Goal: Task Accomplishment & Management: Use online tool/utility

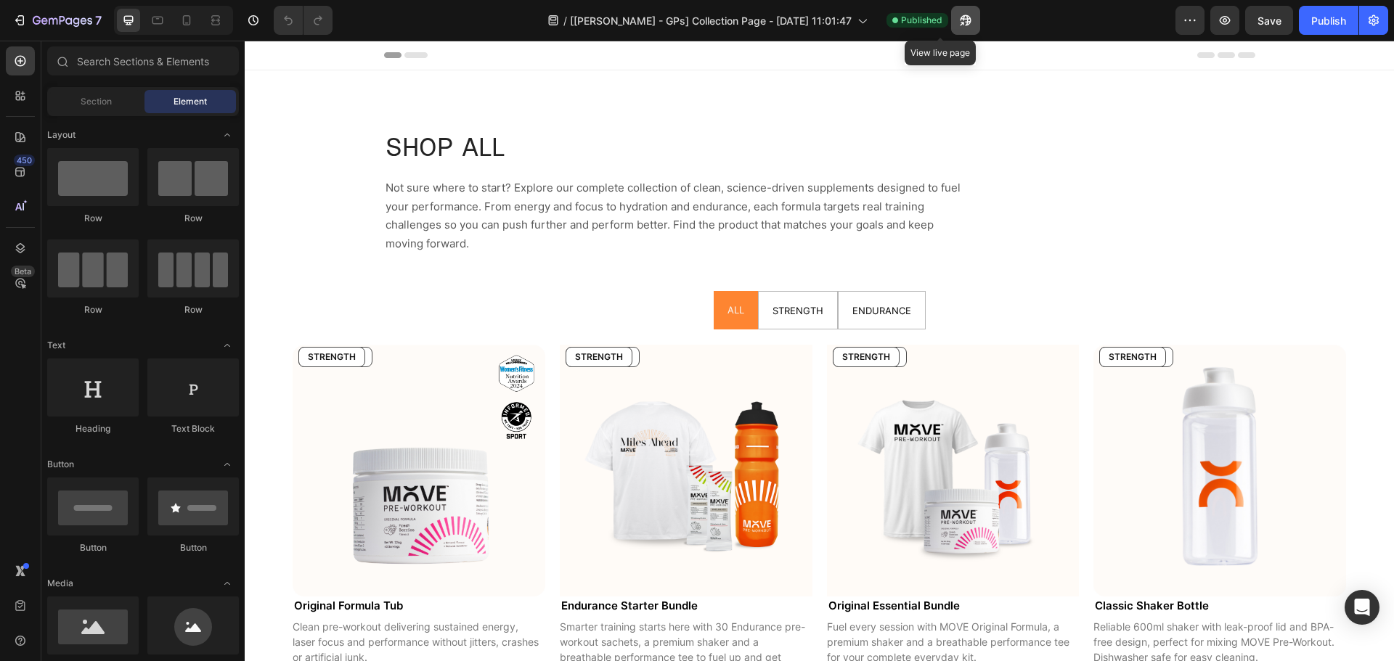
click at [960, 19] on icon "button" at bounding box center [965, 20] width 11 height 11
click at [632, 360] on pre "ENDURANCE" at bounding box center [602, 357] width 73 height 19
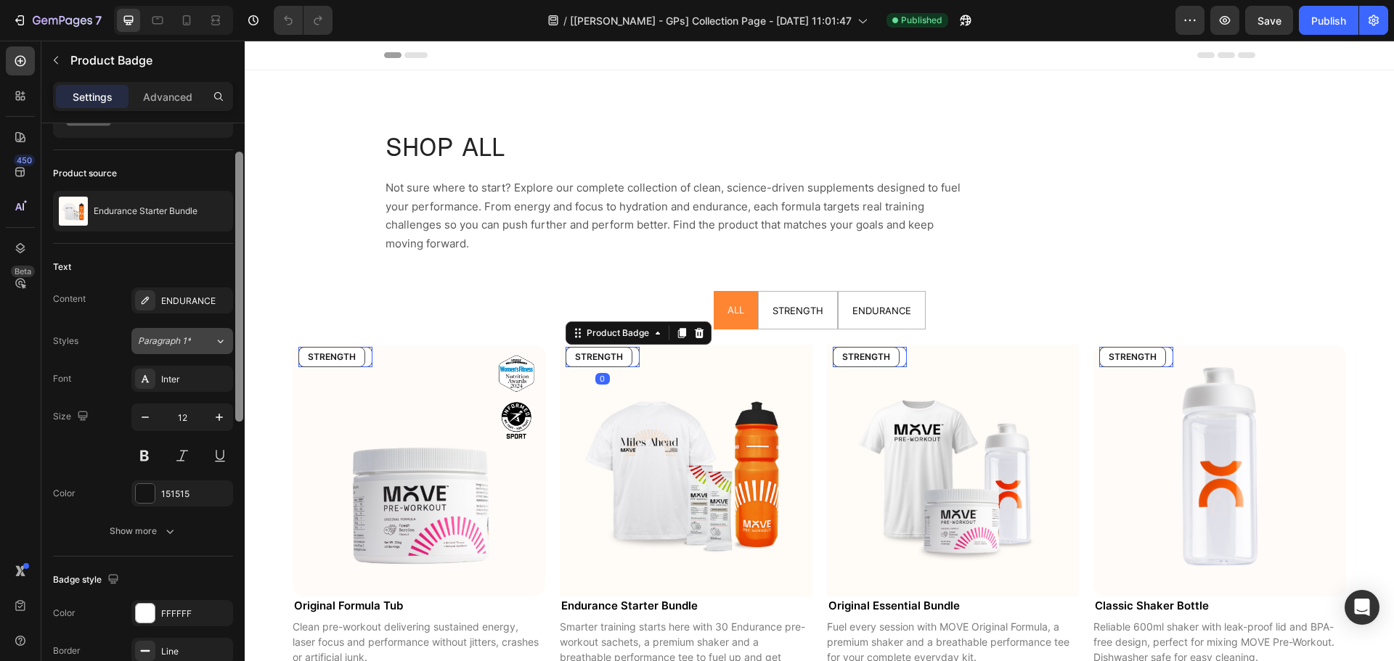
scroll to position [83, 0]
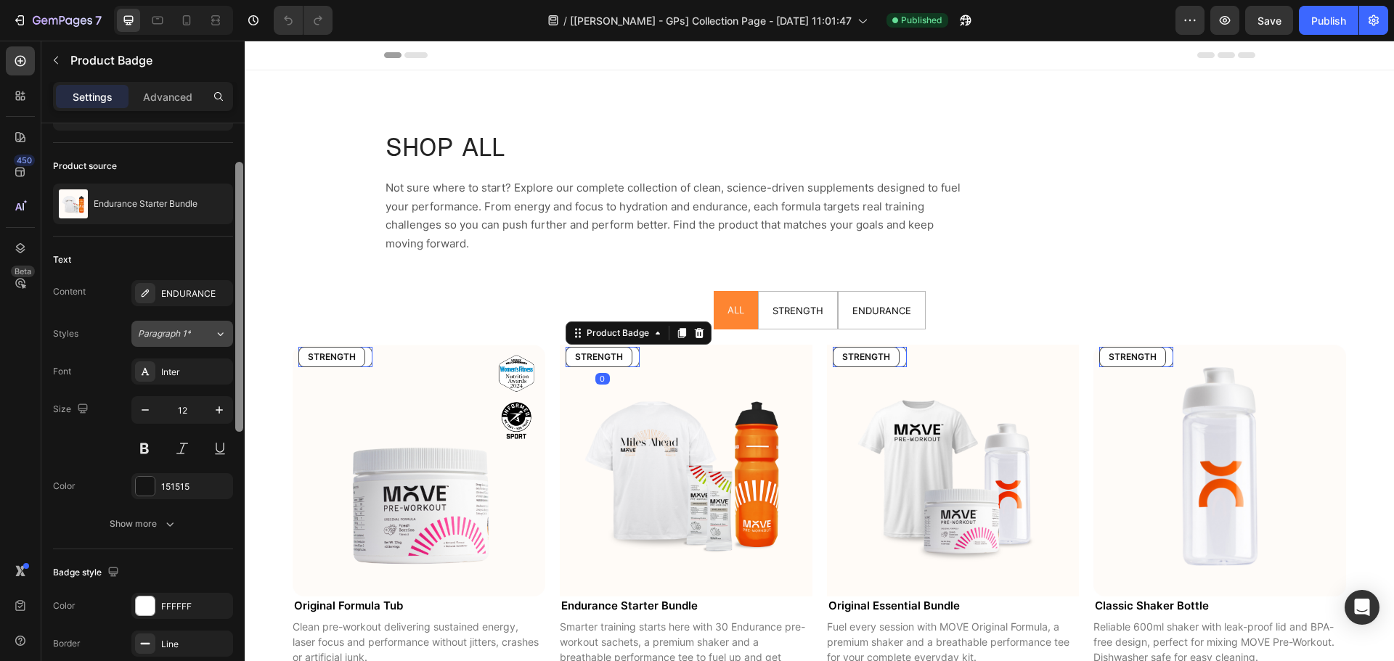
drag, startPoint x: 239, startPoint y: 295, endPoint x: 151, endPoint y: 290, distance: 88.0
click at [232, 335] on div "Style Text horizontal Product source Endurance Starter Bundle Text Content ENDU…" at bounding box center [142, 412] width 203 height 579
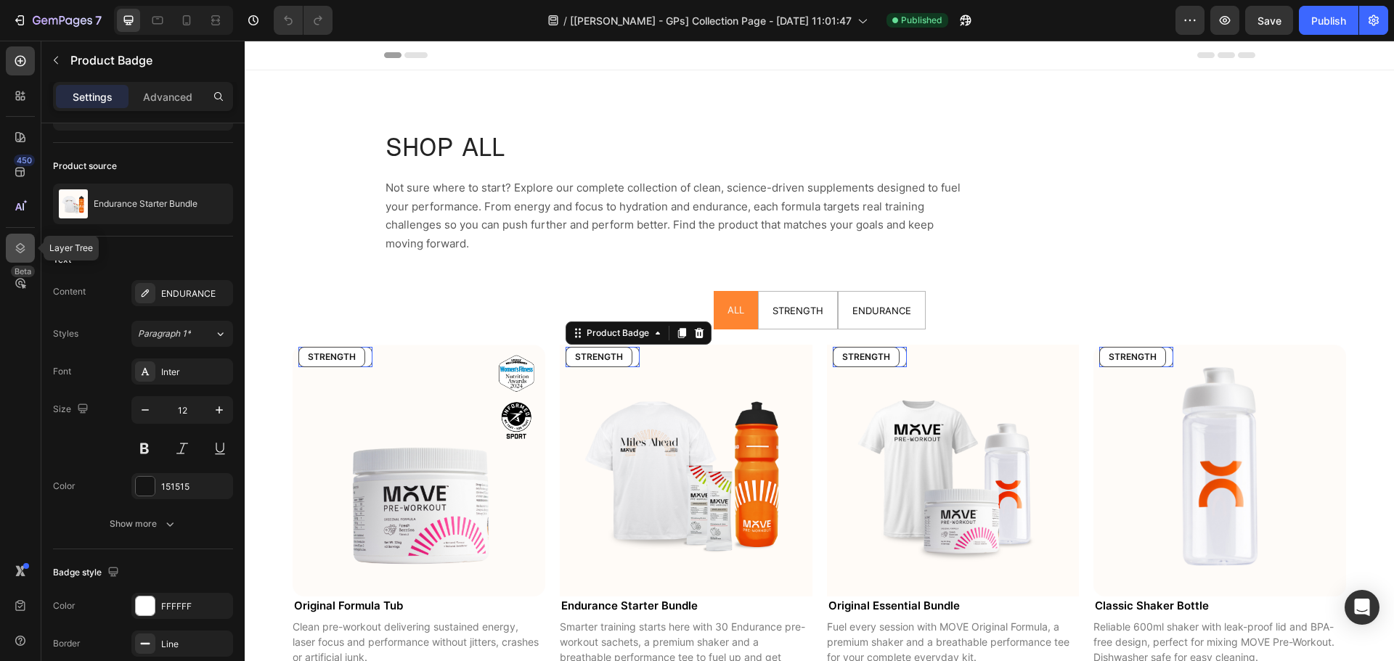
click at [17, 245] on icon at bounding box center [20, 248] width 15 height 15
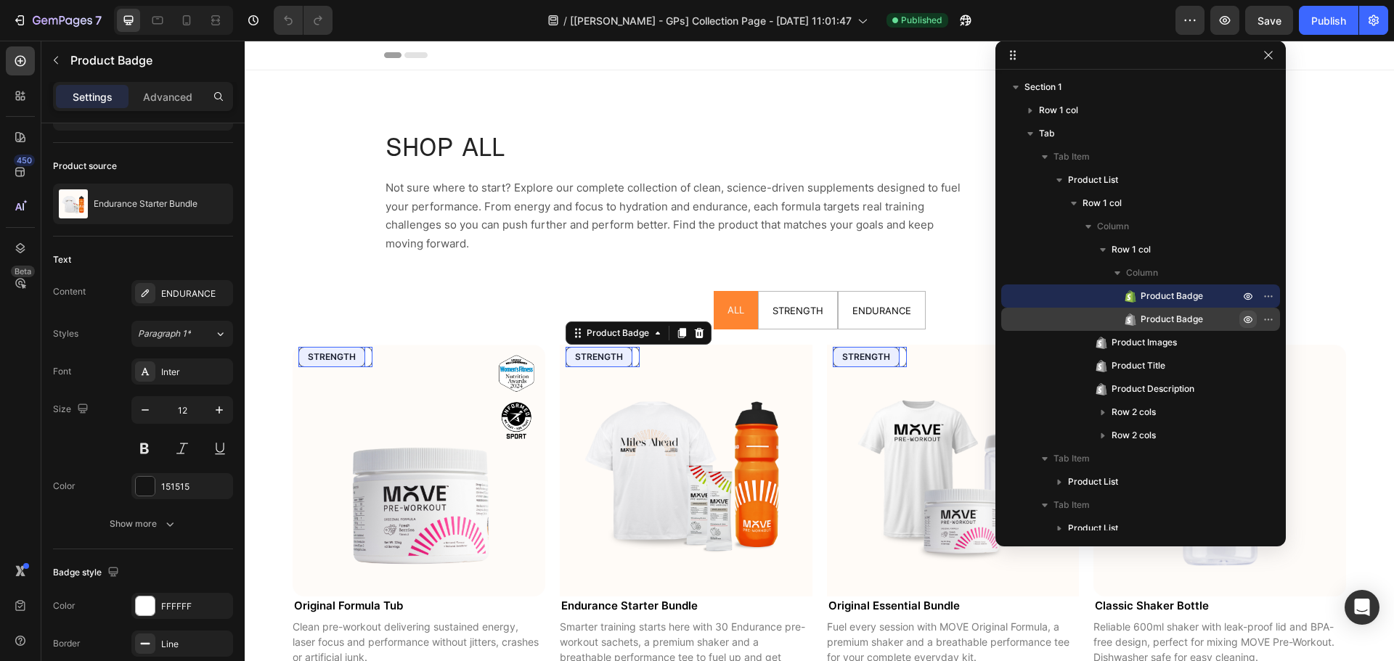
click at [1244, 320] on icon "button" at bounding box center [1248, 320] width 12 height 12
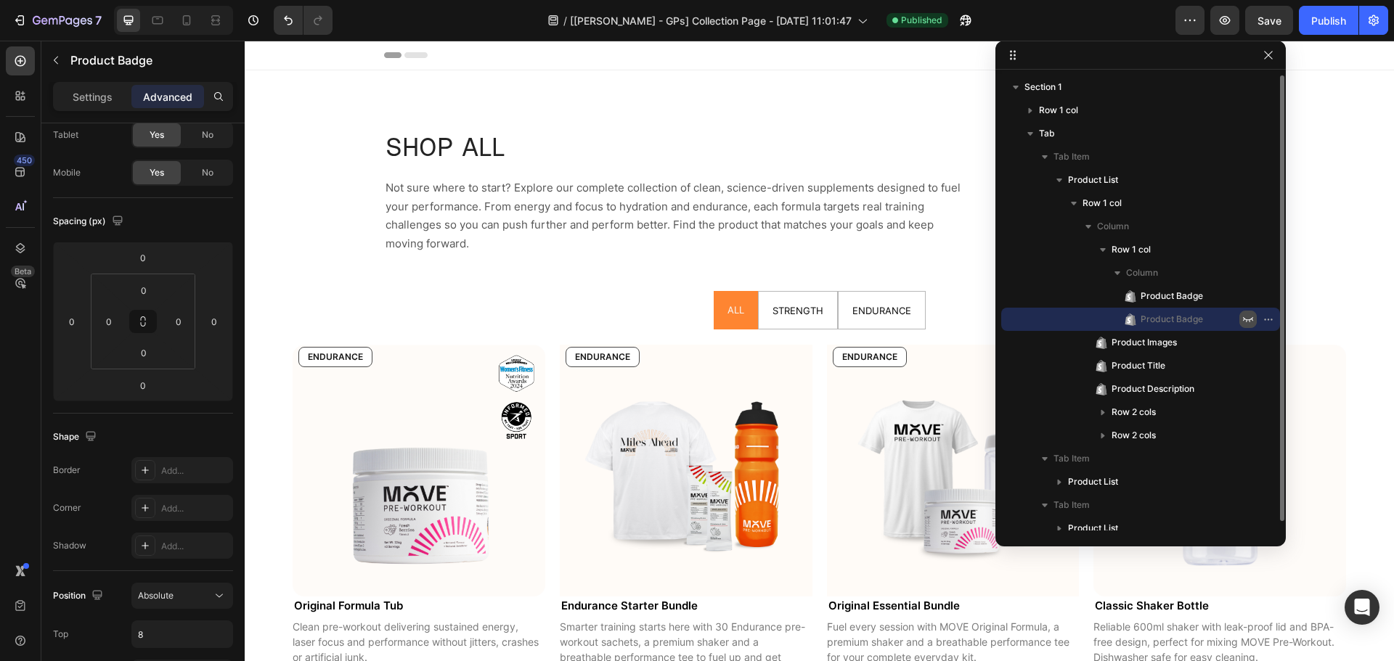
click at [1244, 320] on icon "button" at bounding box center [1248, 319] width 10 height 5
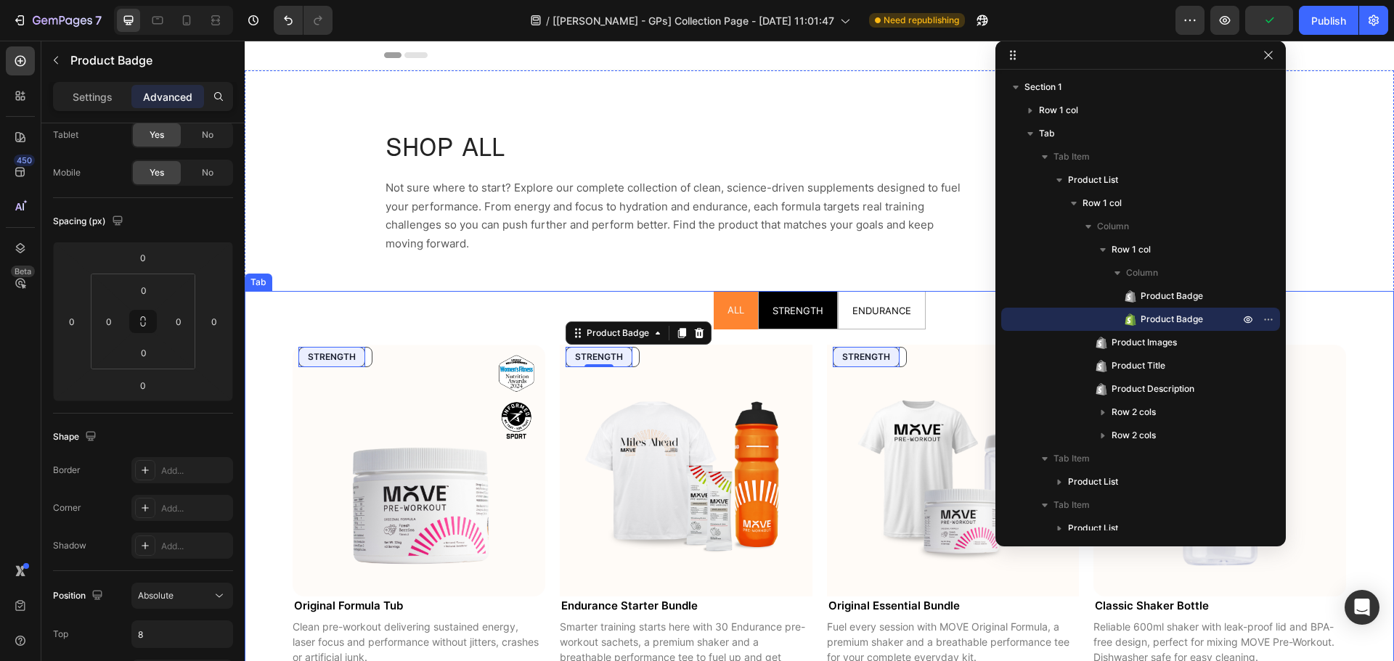
click at [801, 315] on span "STRENGTH" at bounding box center [797, 311] width 51 height 12
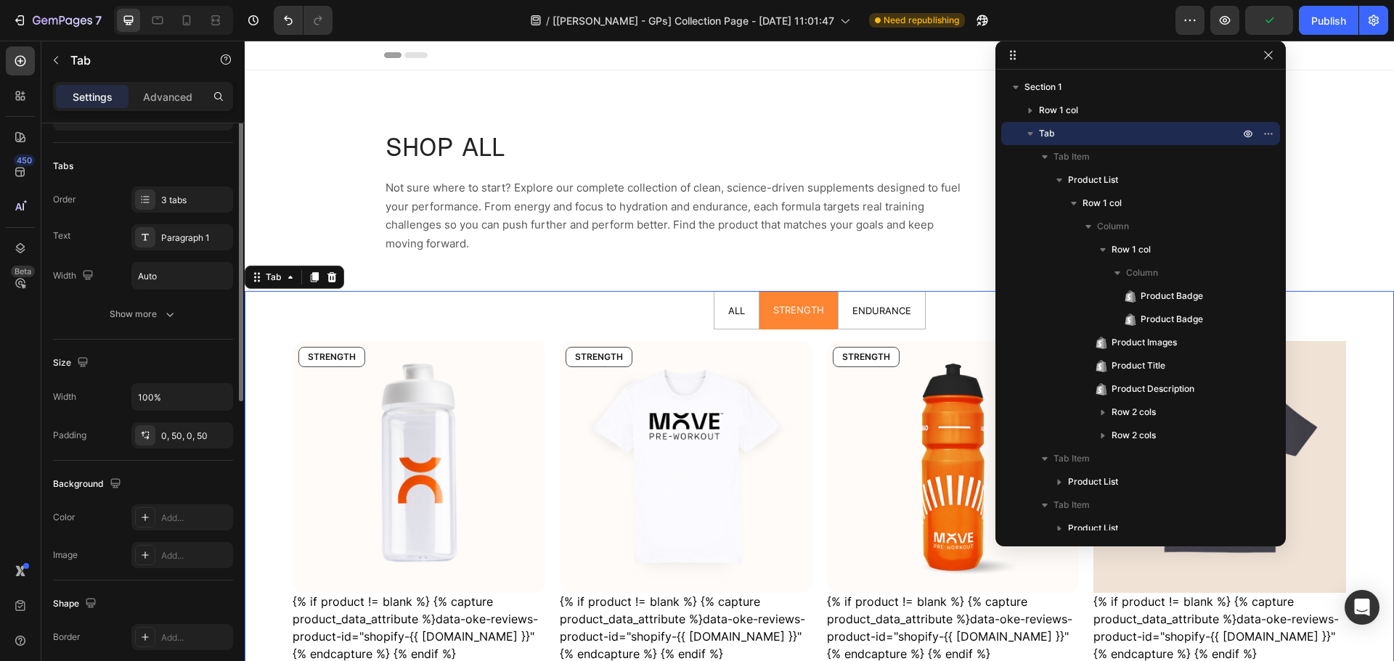
scroll to position [0, 0]
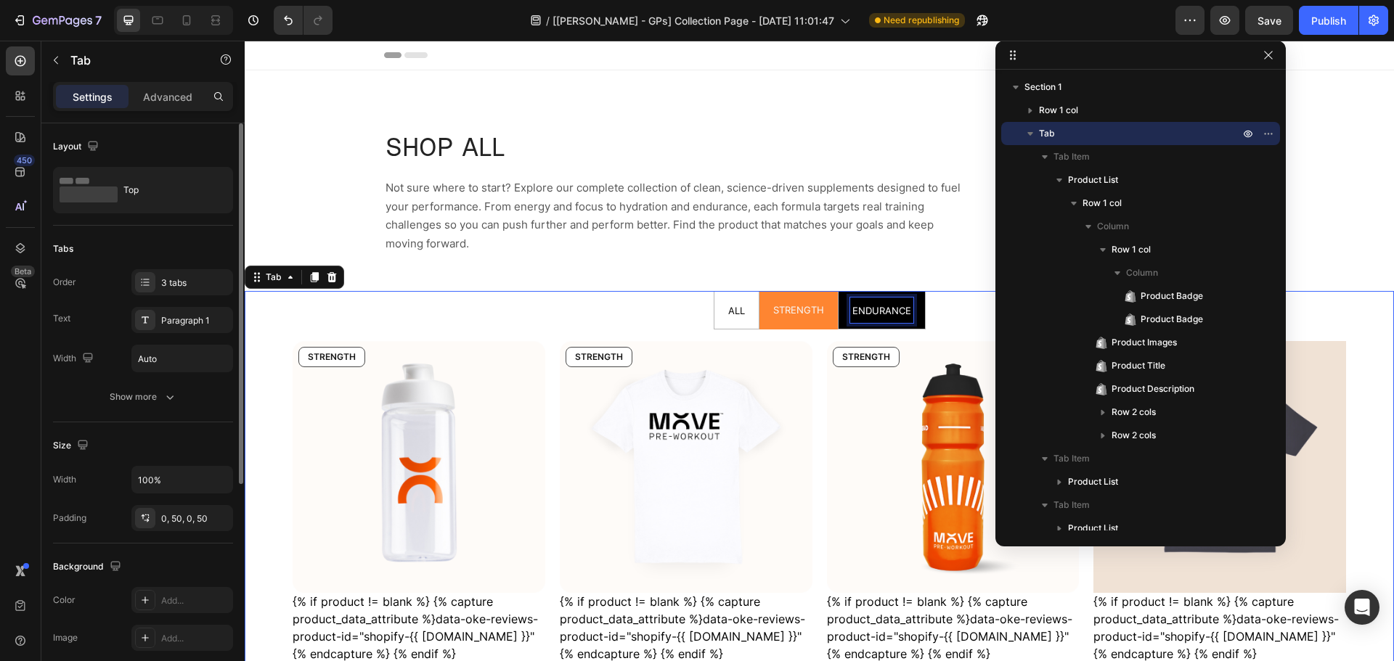
click at [881, 315] on span "ENDURANCE" at bounding box center [881, 311] width 59 height 12
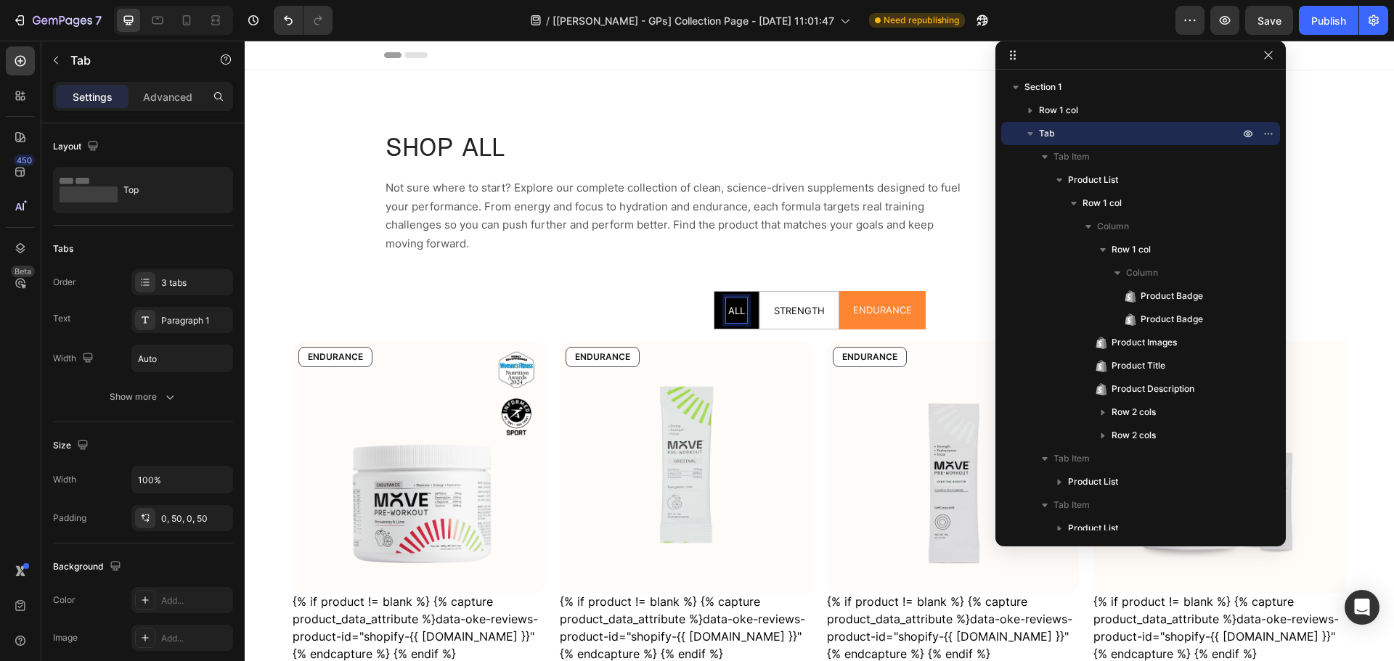
click at [736, 310] on span "ALL" at bounding box center [736, 311] width 17 height 12
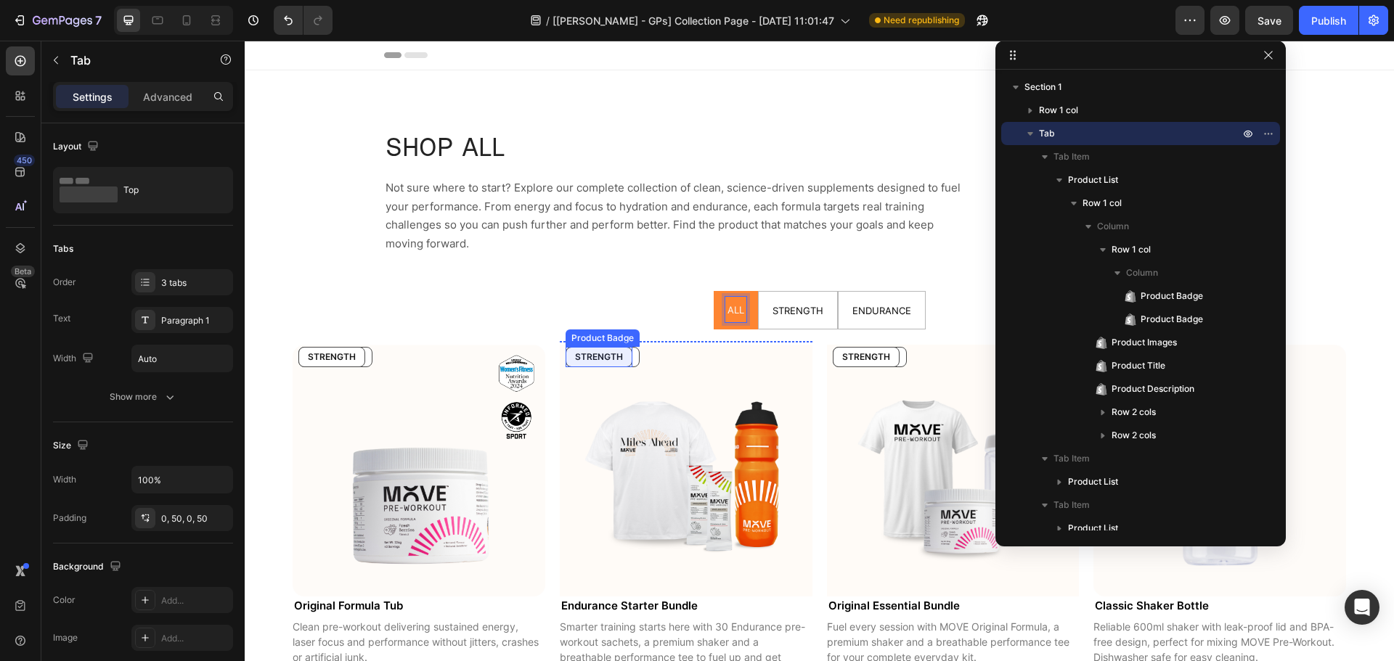
click at [625, 359] on pre "STRENGTH" at bounding box center [598, 357] width 65 height 19
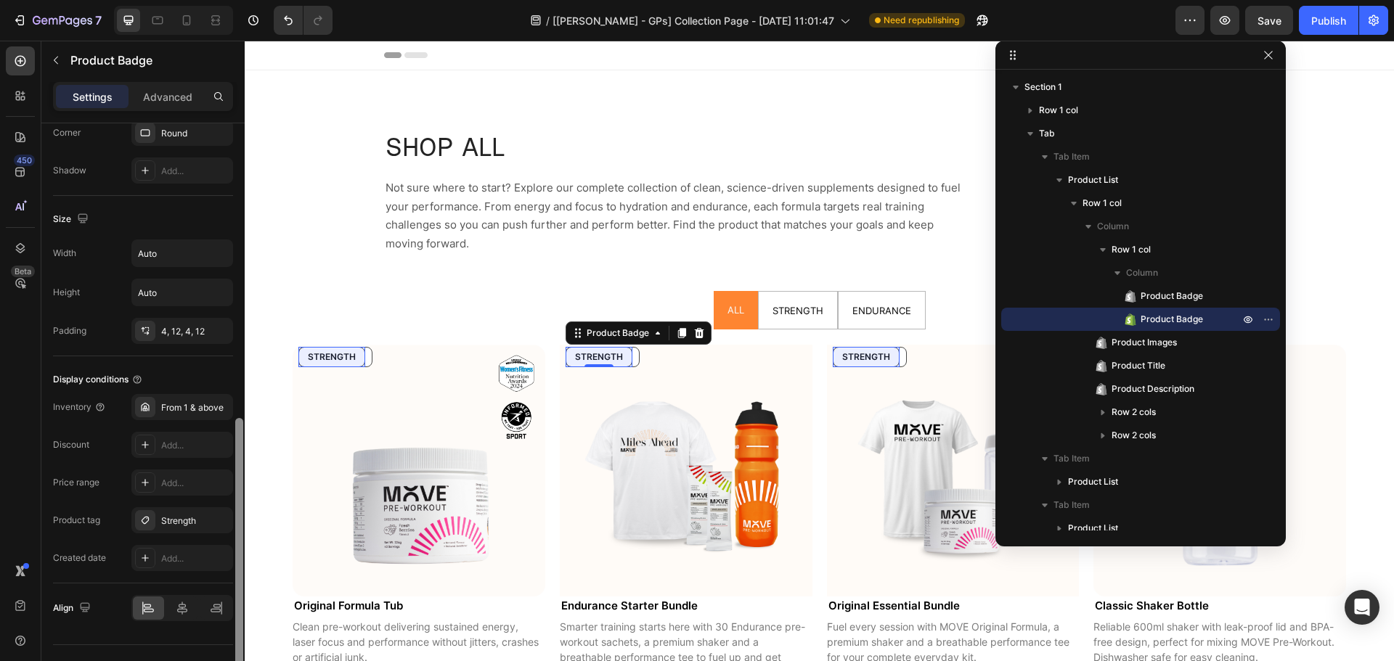
scroll to position [634, 0]
drag, startPoint x: 236, startPoint y: 292, endPoint x: 234, endPoint y: 588, distance: 296.2
click at [234, 588] on div at bounding box center [239, 410] width 11 height 579
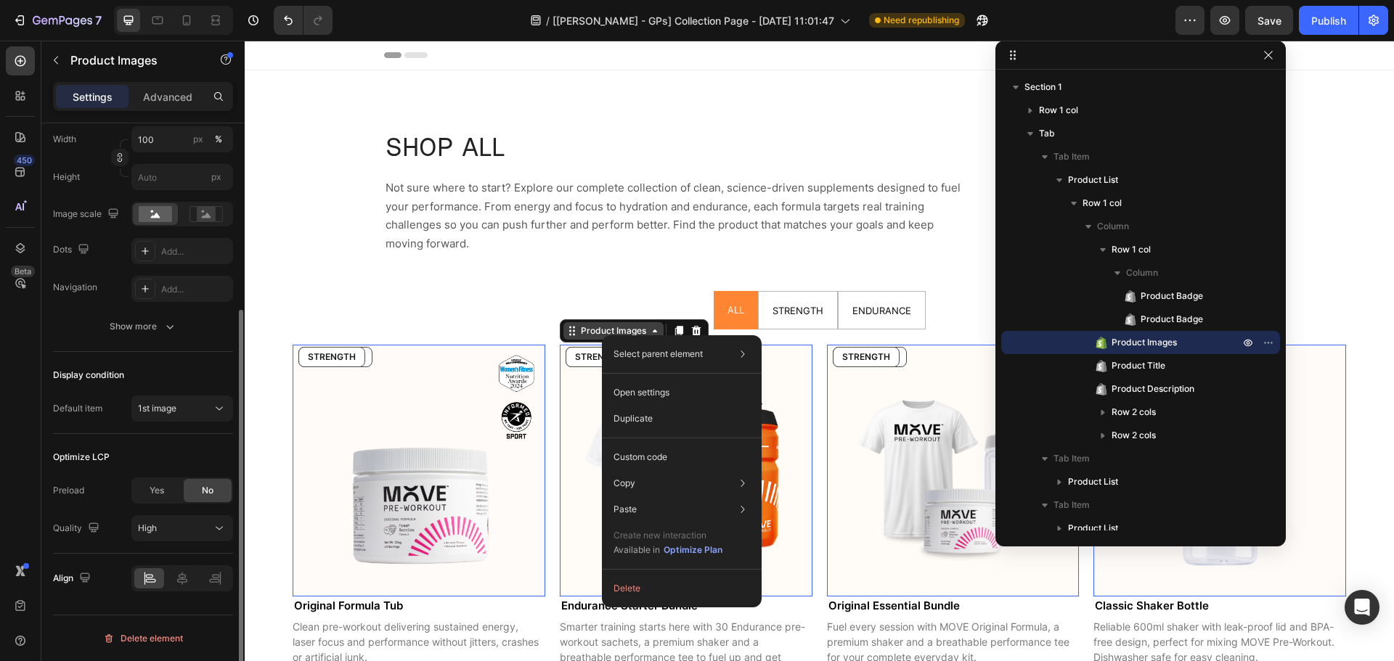
scroll to position [0, 0]
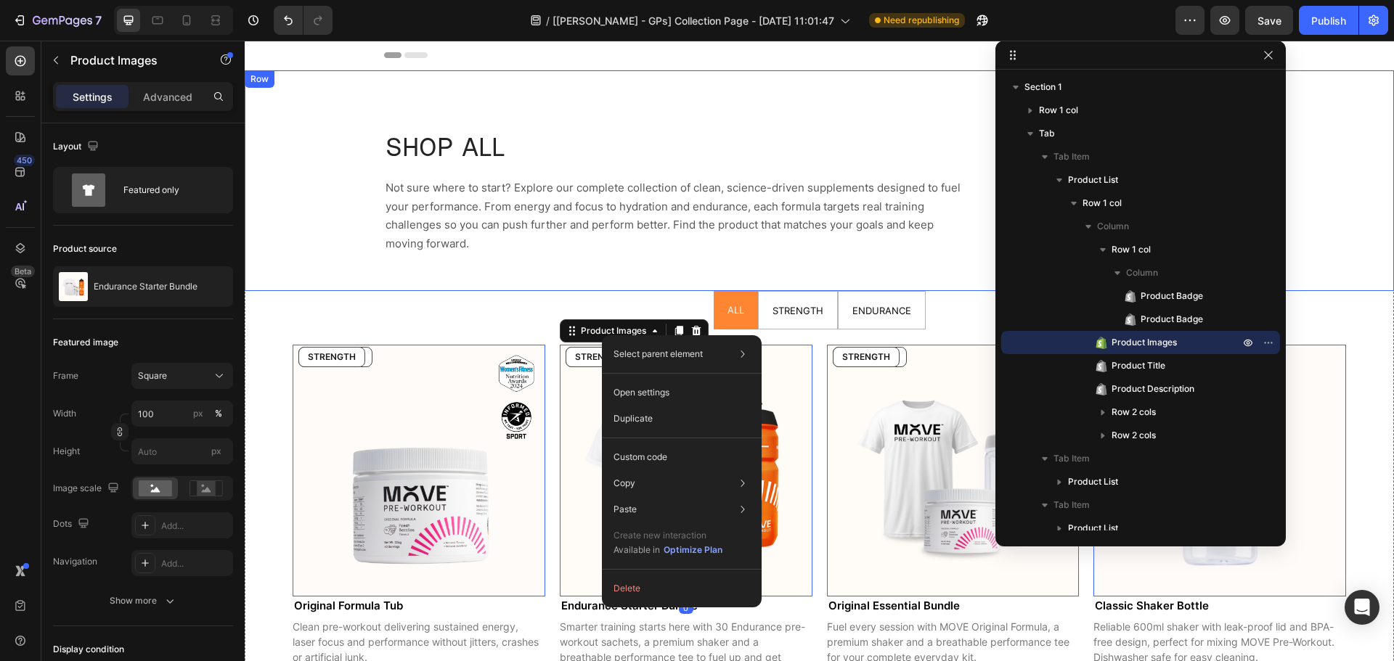
click at [381, 277] on div "SHOP ALL Heading Not sure where to start? Explore our complete collection of cl…" at bounding box center [819, 180] width 1149 height 221
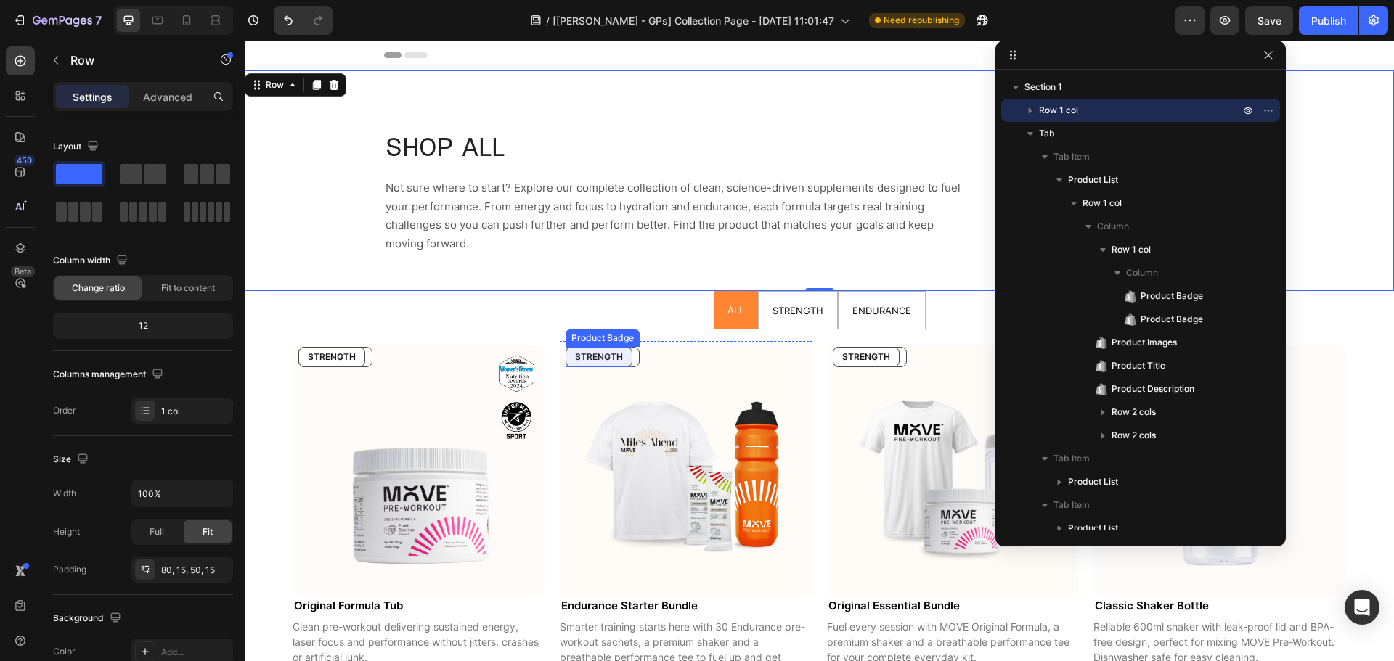
click at [595, 350] on pre "STRENGTH" at bounding box center [598, 357] width 65 height 19
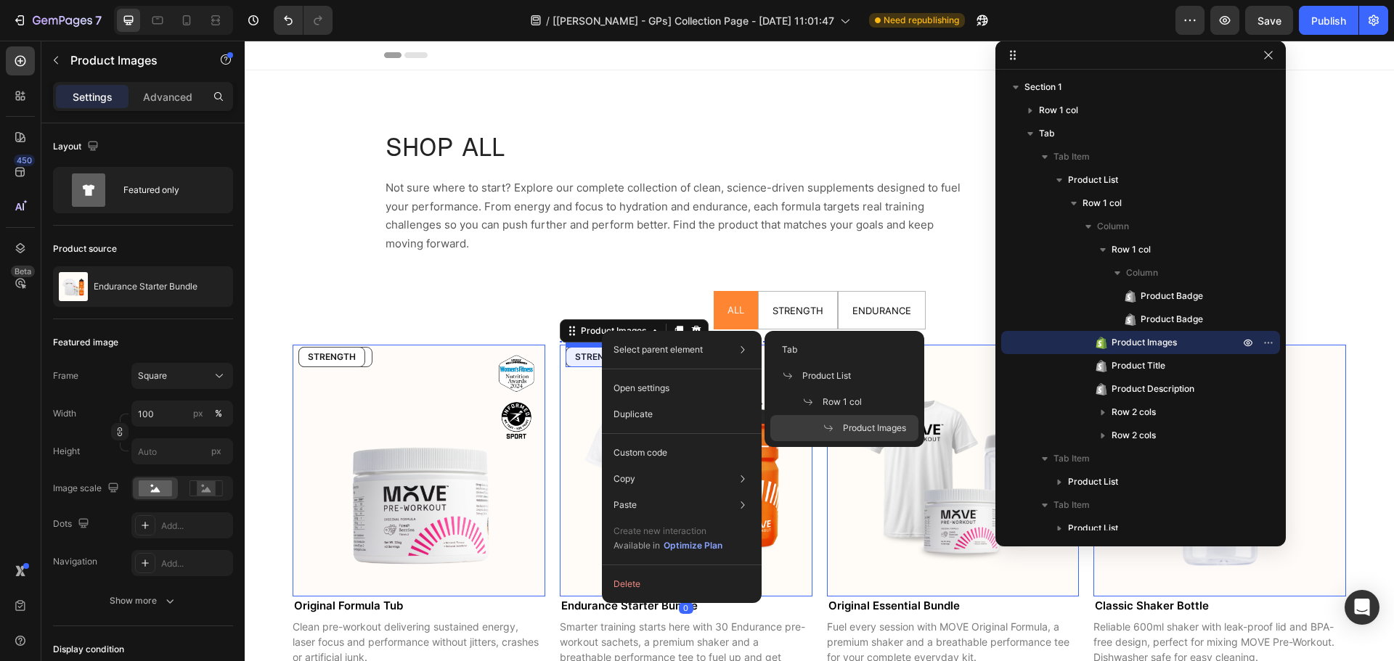
click at [593, 354] on pre "STRENGTH" at bounding box center [598, 357] width 65 height 19
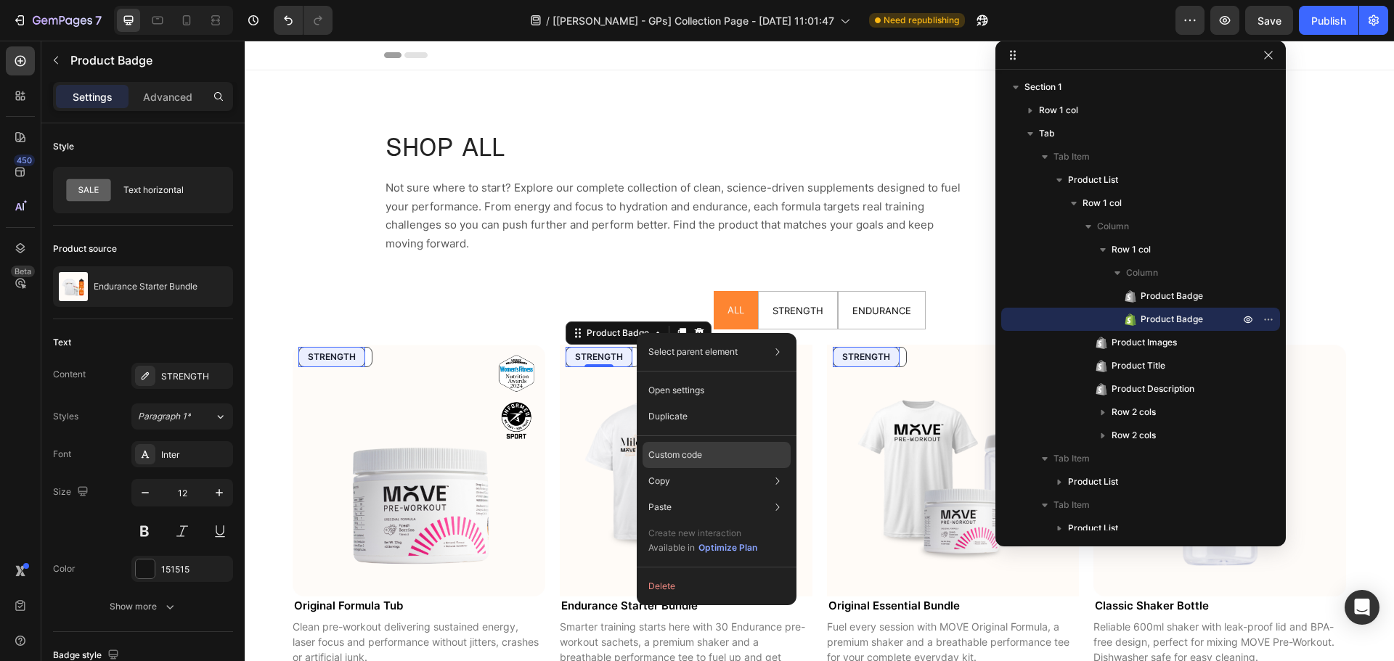
click at [685, 460] on p "Custom code" at bounding box center [675, 455] width 54 height 13
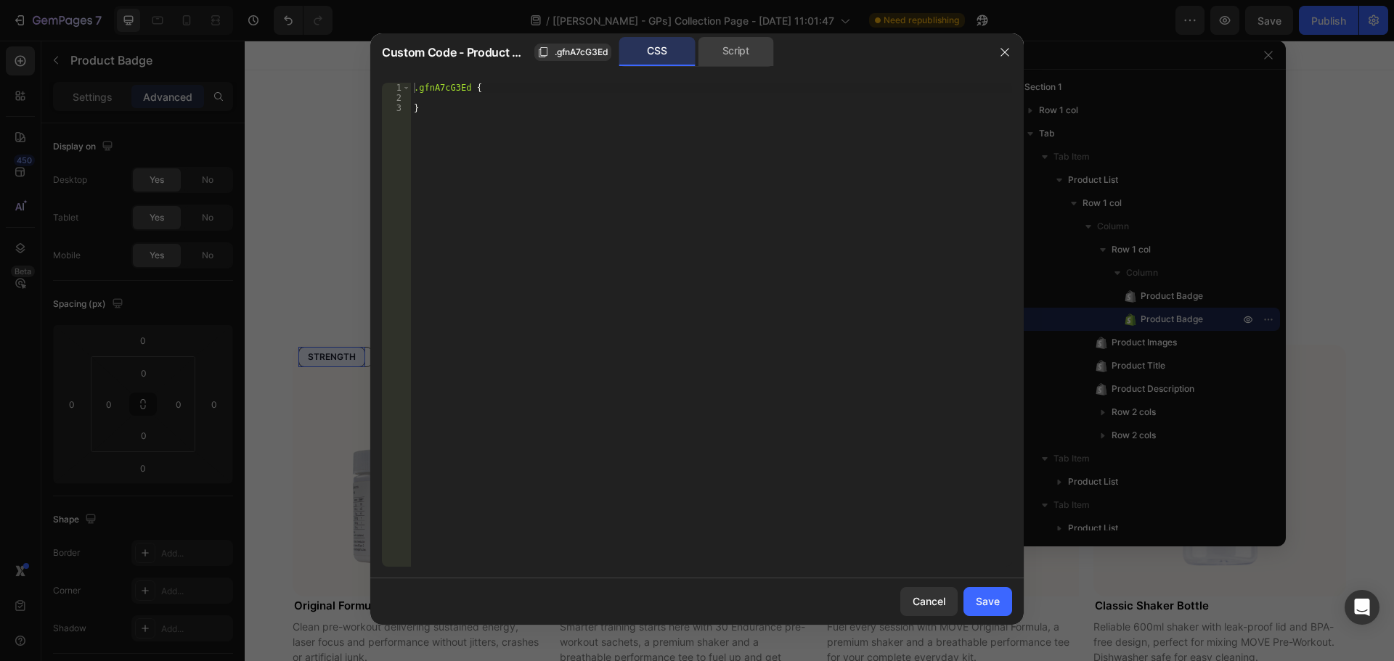
click at [717, 52] on div "Script" at bounding box center [736, 51] width 76 height 29
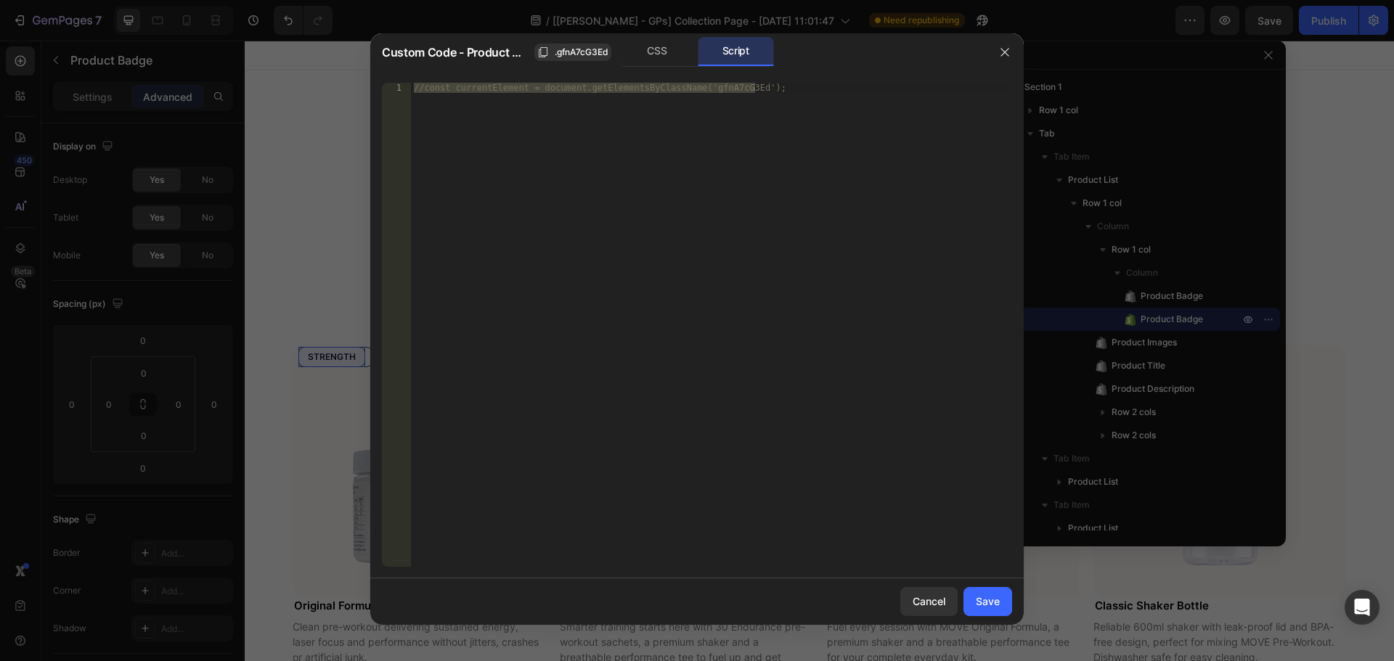
click at [325, 157] on div at bounding box center [697, 330] width 1394 height 661
type input "Auto"
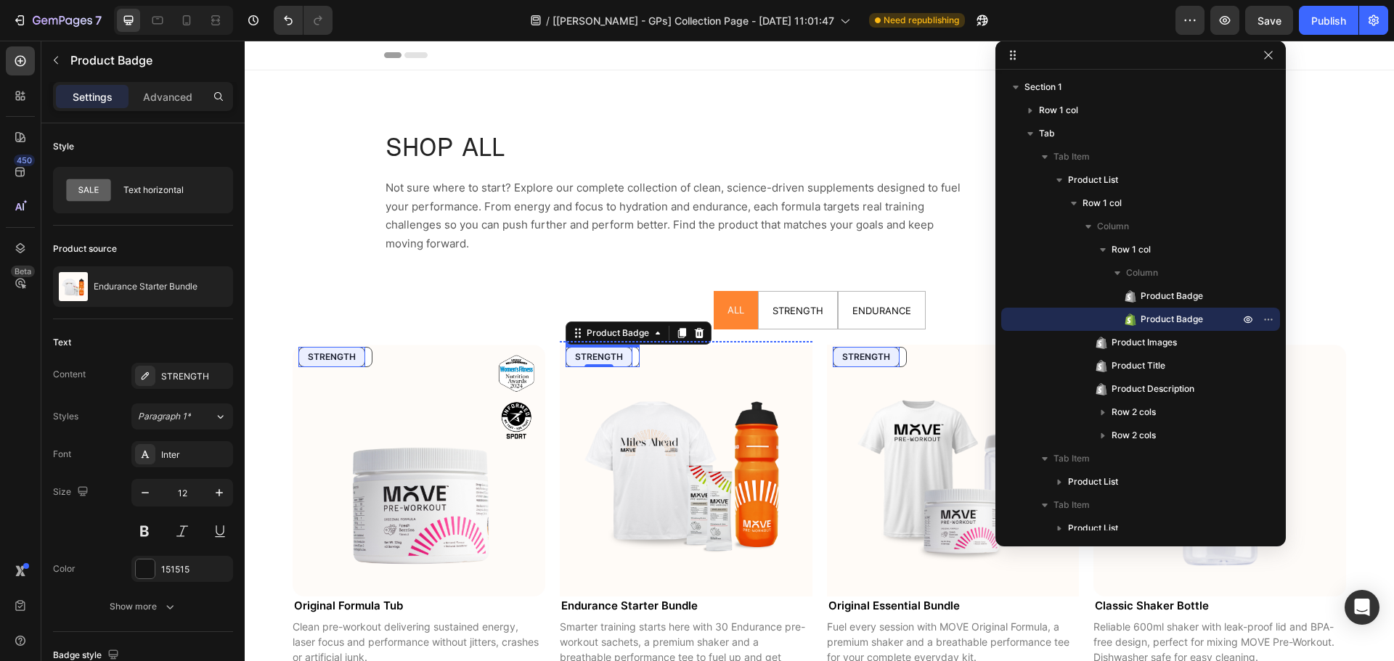
click at [633, 363] on pre "ENDURANCE" at bounding box center [602, 357] width 73 height 19
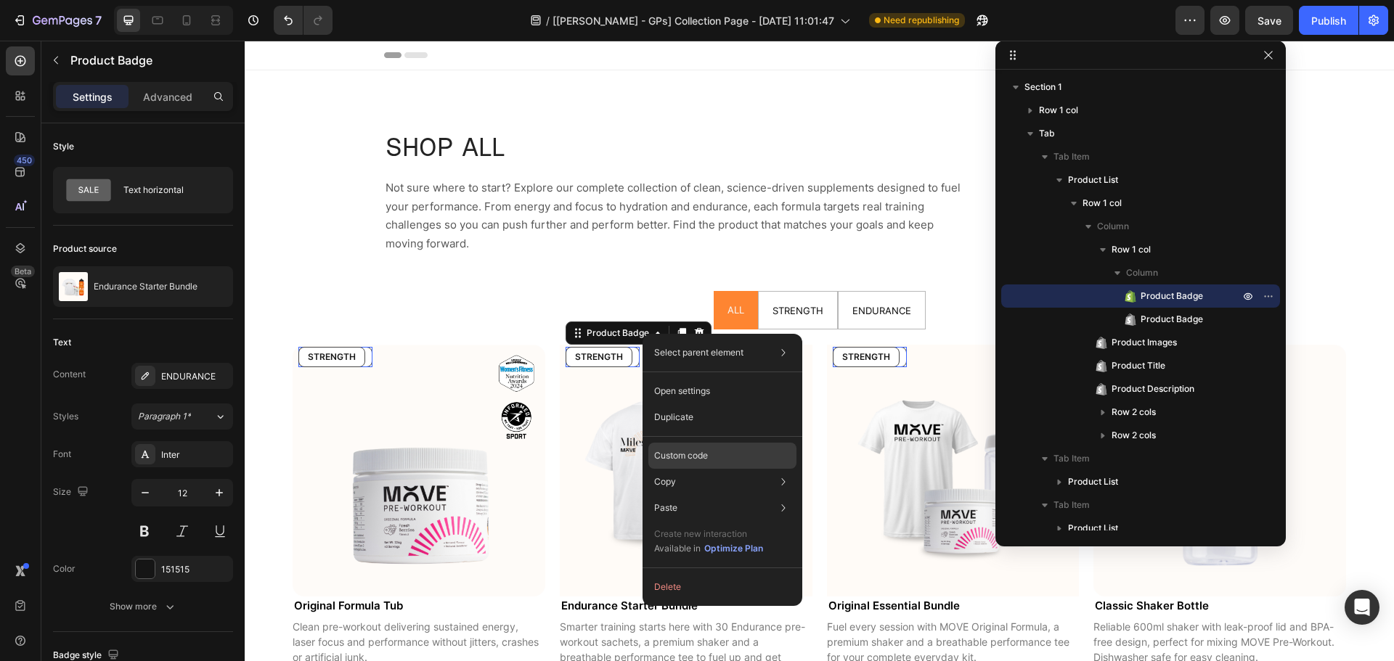
click at [701, 449] on p "Custom code" at bounding box center [681, 455] width 54 height 13
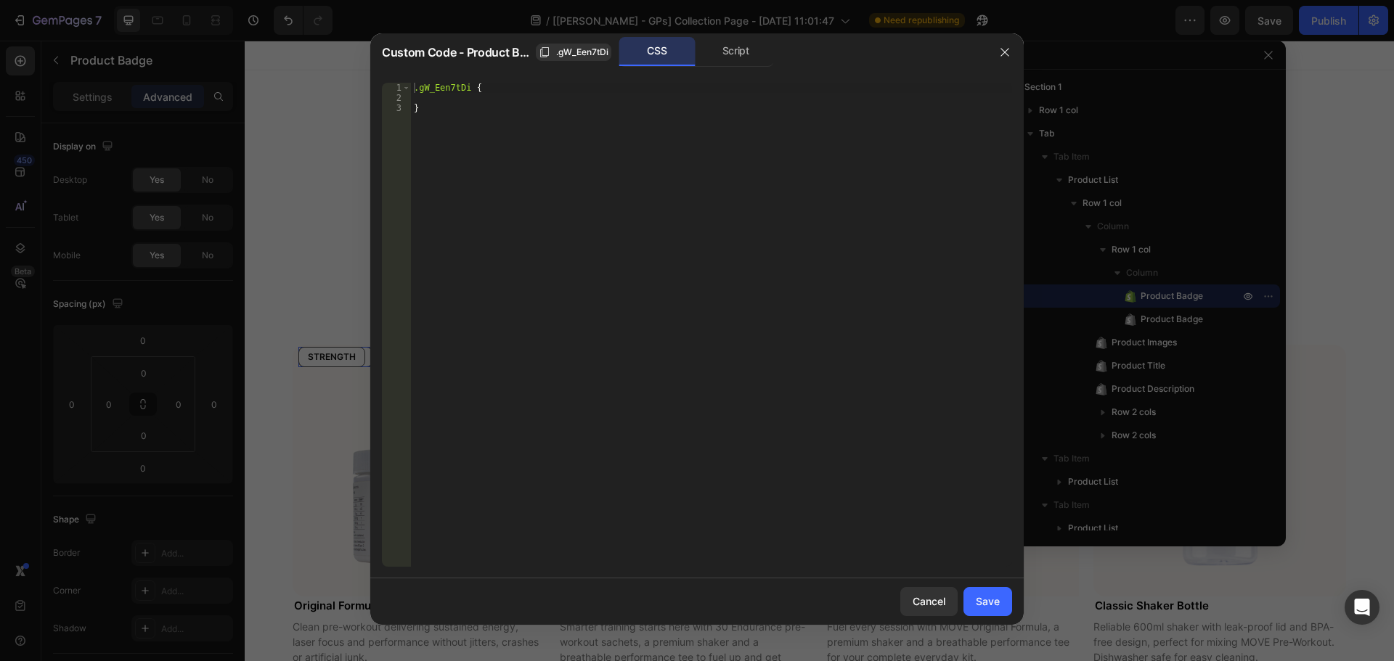
click at [741, 57] on div "Script" at bounding box center [736, 51] width 76 height 29
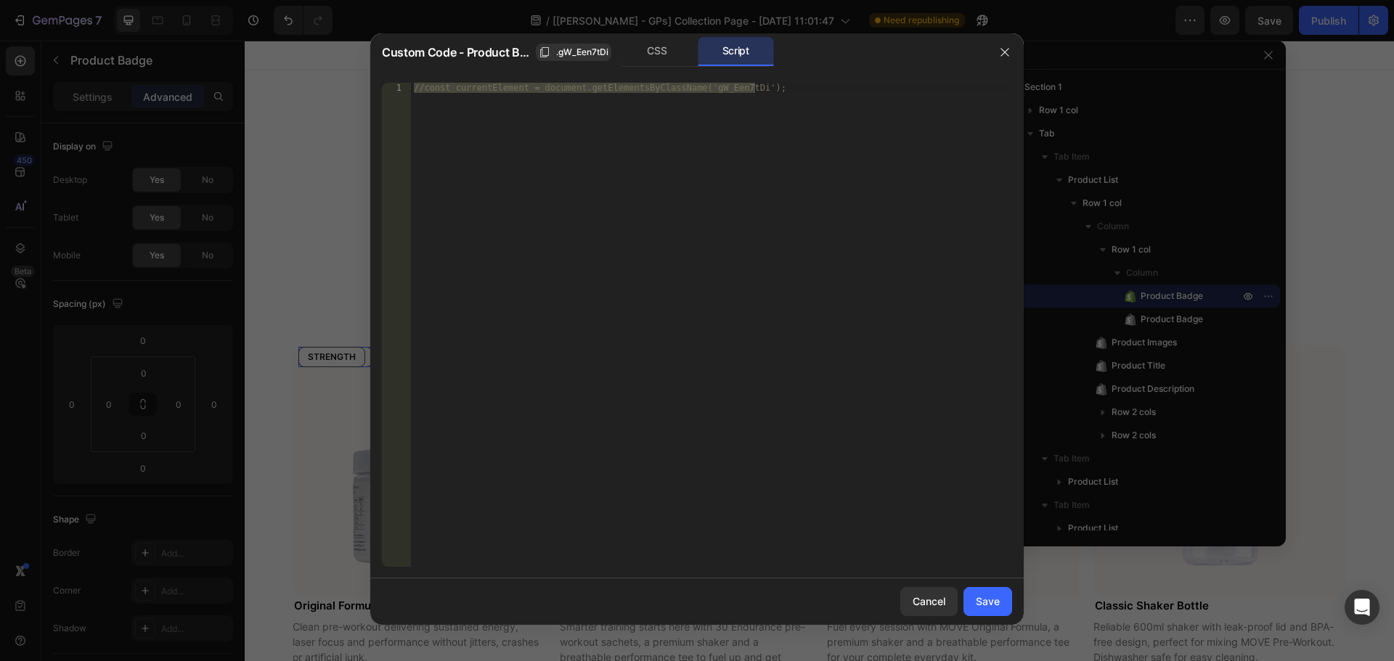
click at [303, 163] on div at bounding box center [697, 330] width 1394 height 661
type input "Auto"
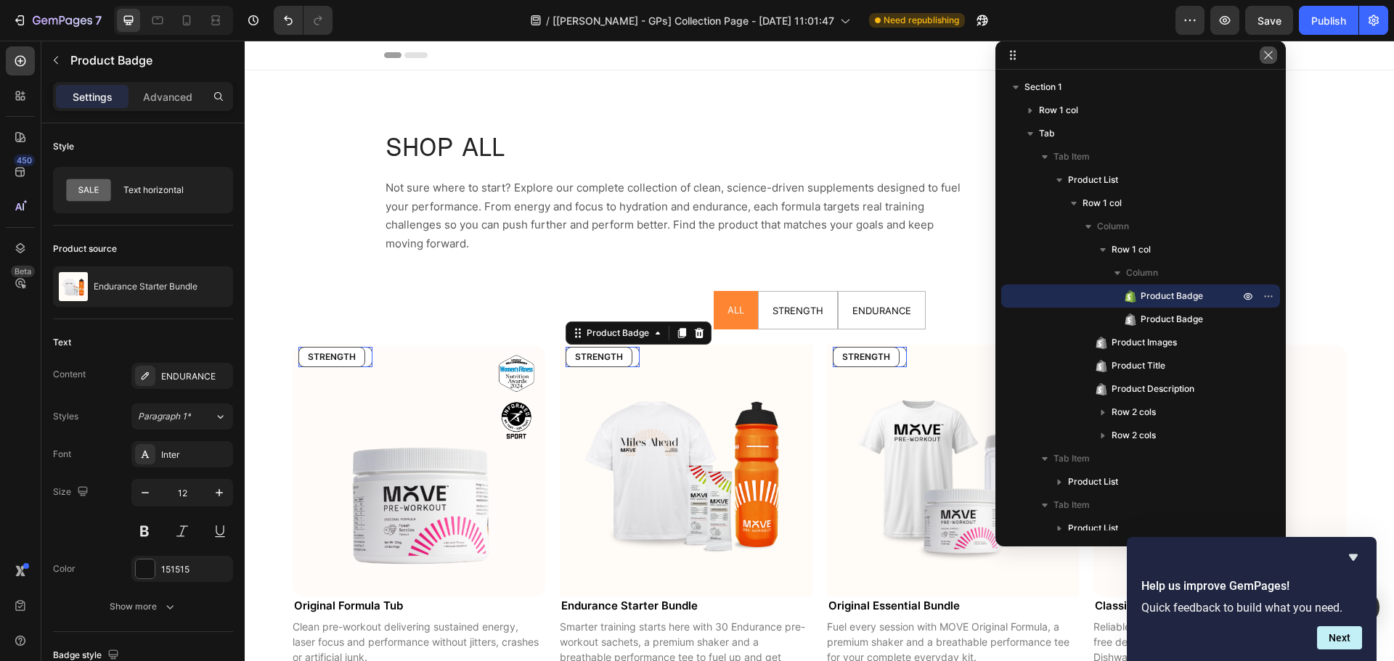
click at [1263, 59] on icon "button" at bounding box center [1269, 55] width 12 height 12
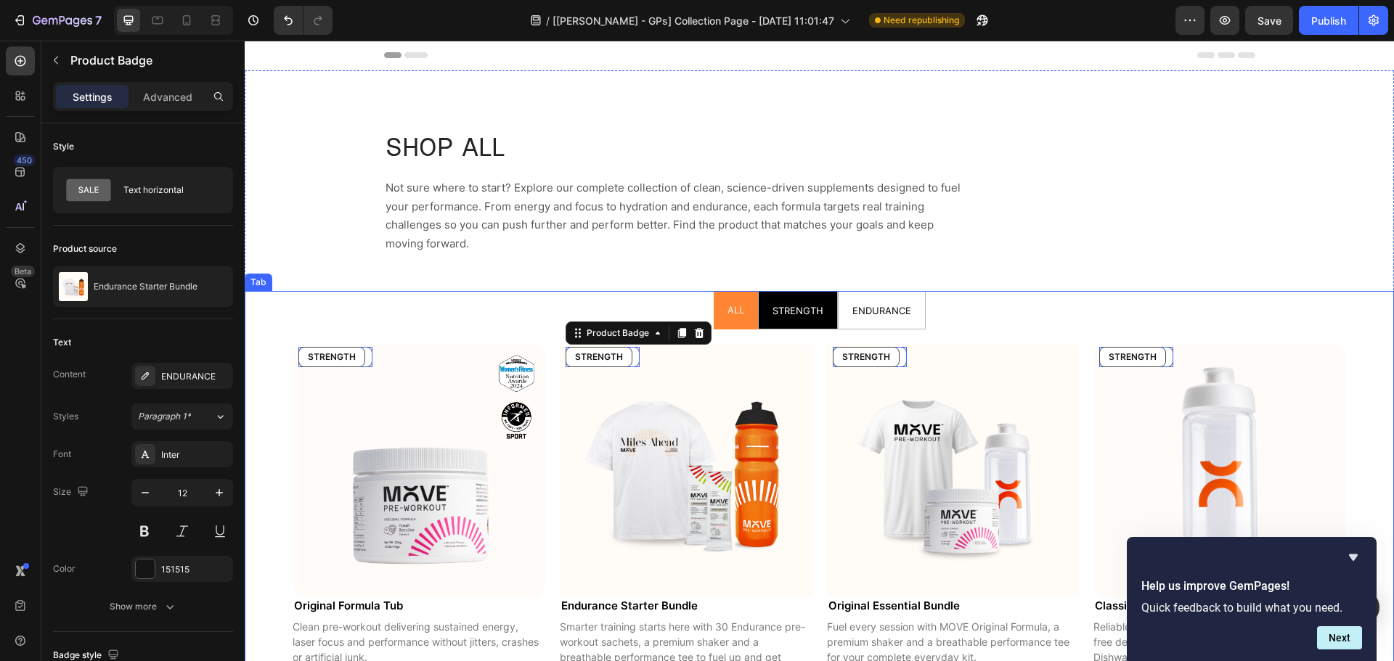
click at [828, 325] on li "STRENGTH" at bounding box center [798, 310] width 80 height 38
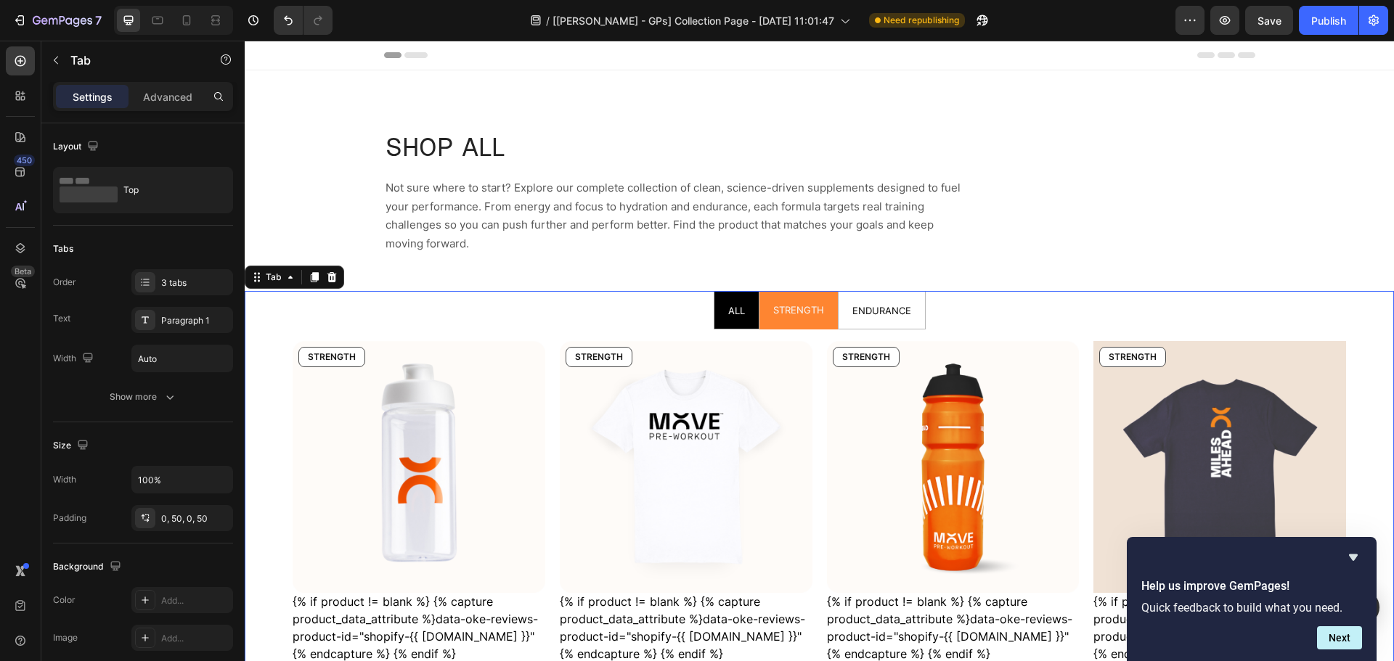
click at [727, 324] on li "ALL" at bounding box center [737, 310] width 46 height 38
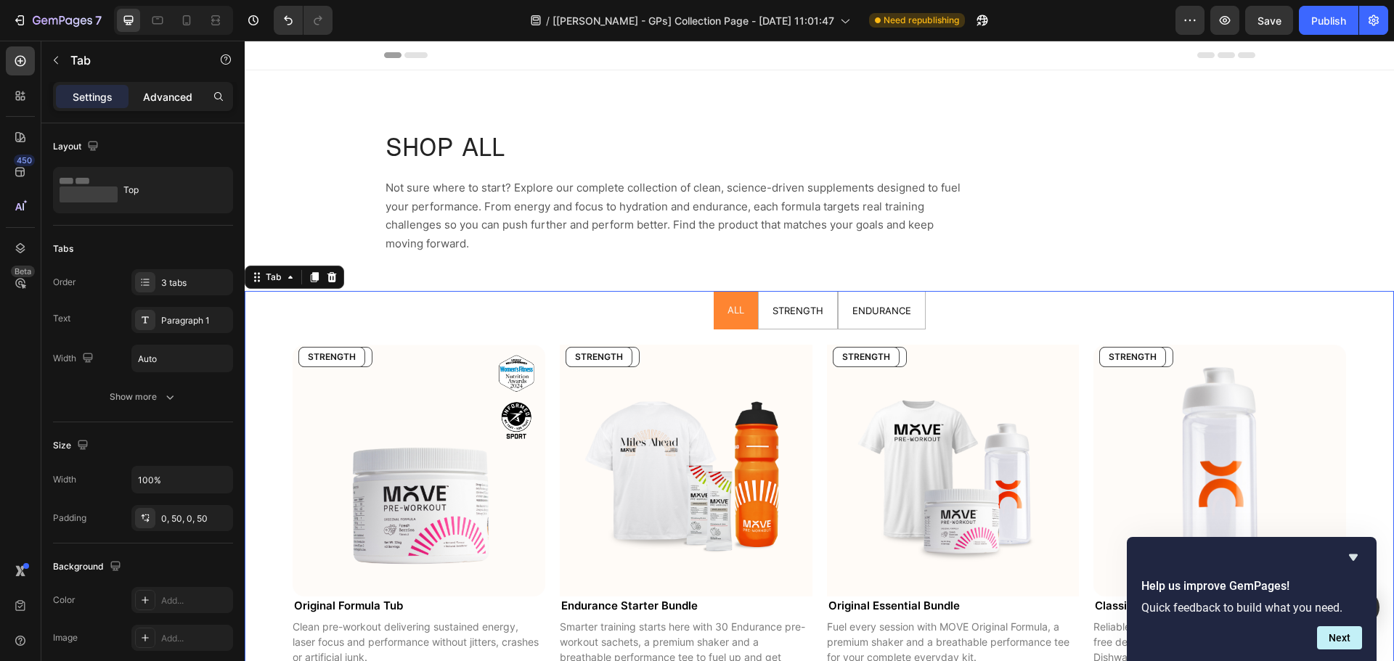
click at [147, 94] on p "Advanced" at bounding box center [167, 96] width 49 height 15
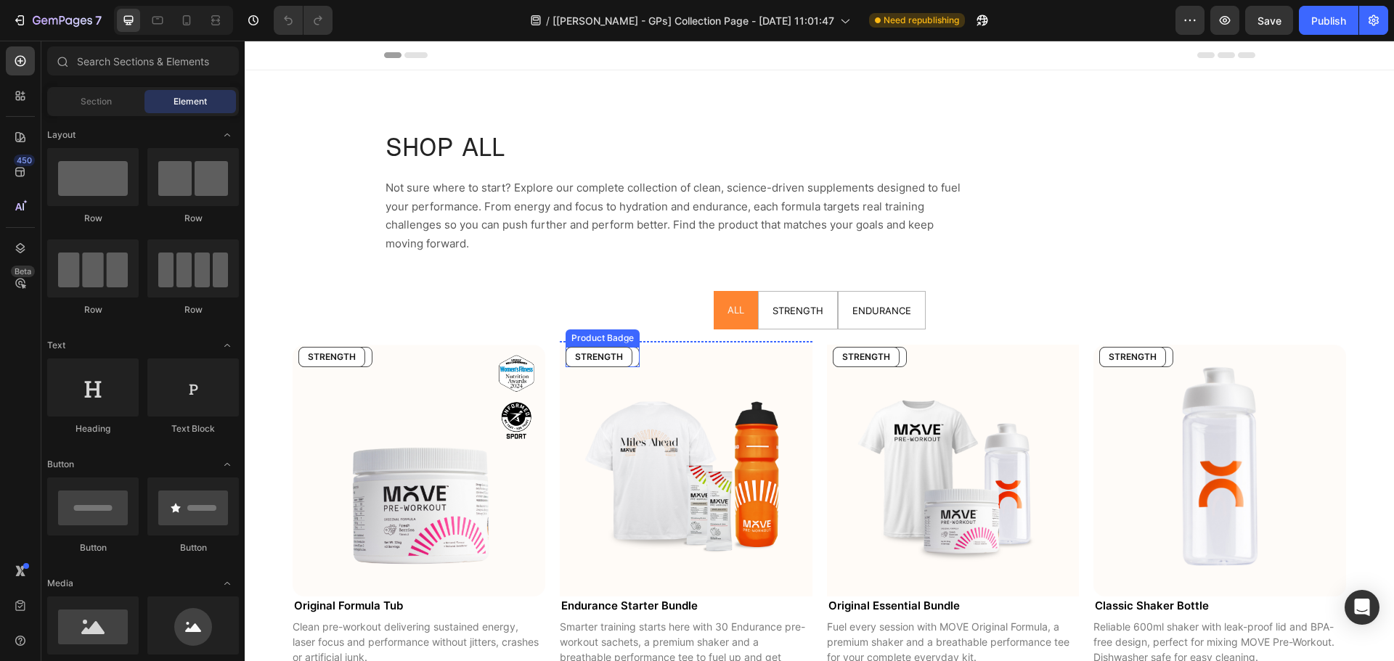
click at [632, 356] on pre "ENDURANCE" at bounding box center [602, 357] width 73 height 19
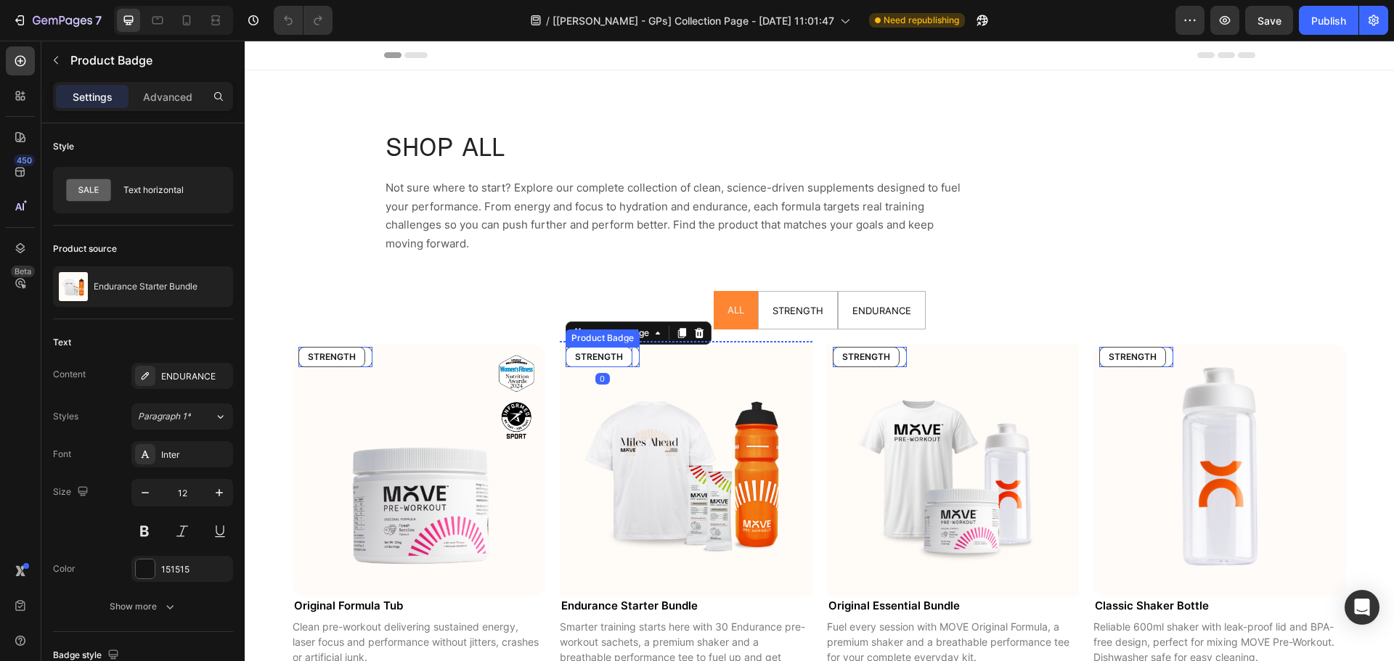
click at [624, 360] on pre "STRENGTH" at bounding box center [598, 357] width 65 height 19
click at [154, 99] on p "Advanced" at bounding box center [167, 96] width 49 height 15
type input "8"
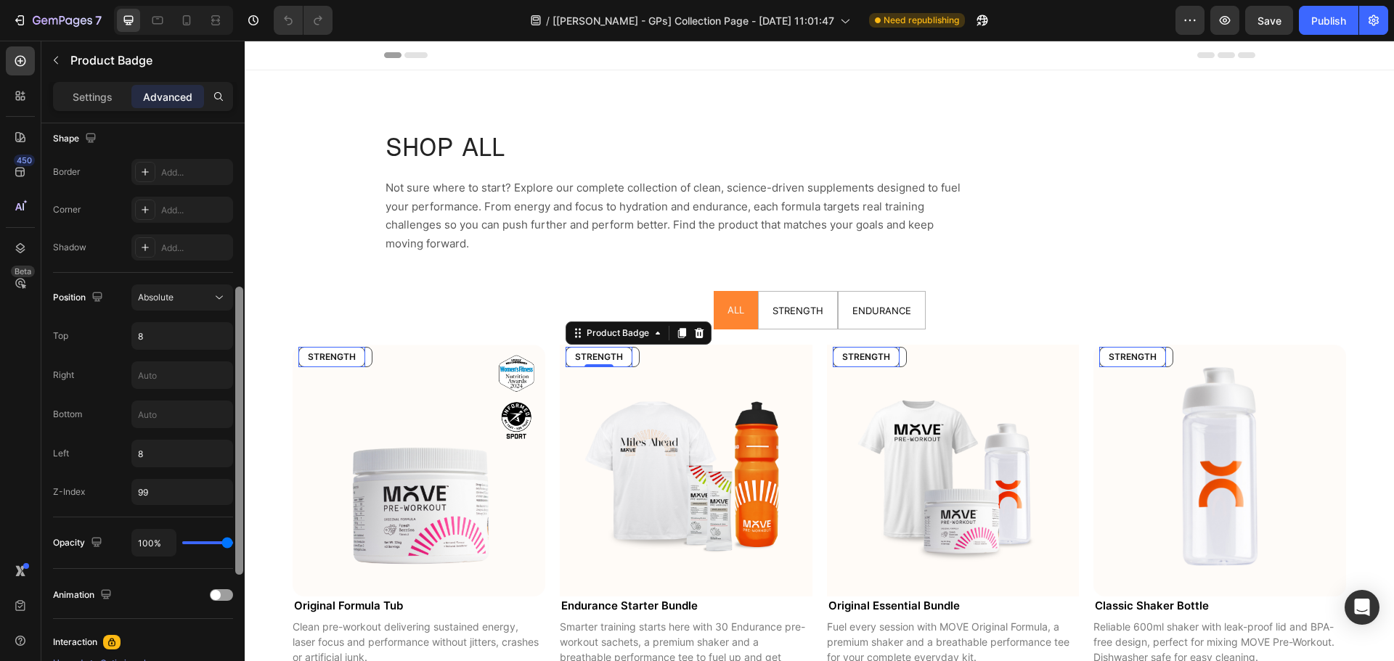
scroll to position [384, 0]
drag, startPoint x: 240, startPoint y: 162, endPoint x: 235, endPoint y: 354, distance: 191.8
click at [235, 354] on div at bounding box center [239, 412] width 11 height 579
click at [631, 362] on pre "ENDURANCE" at bounding box center [602, 357] width 73 height 19
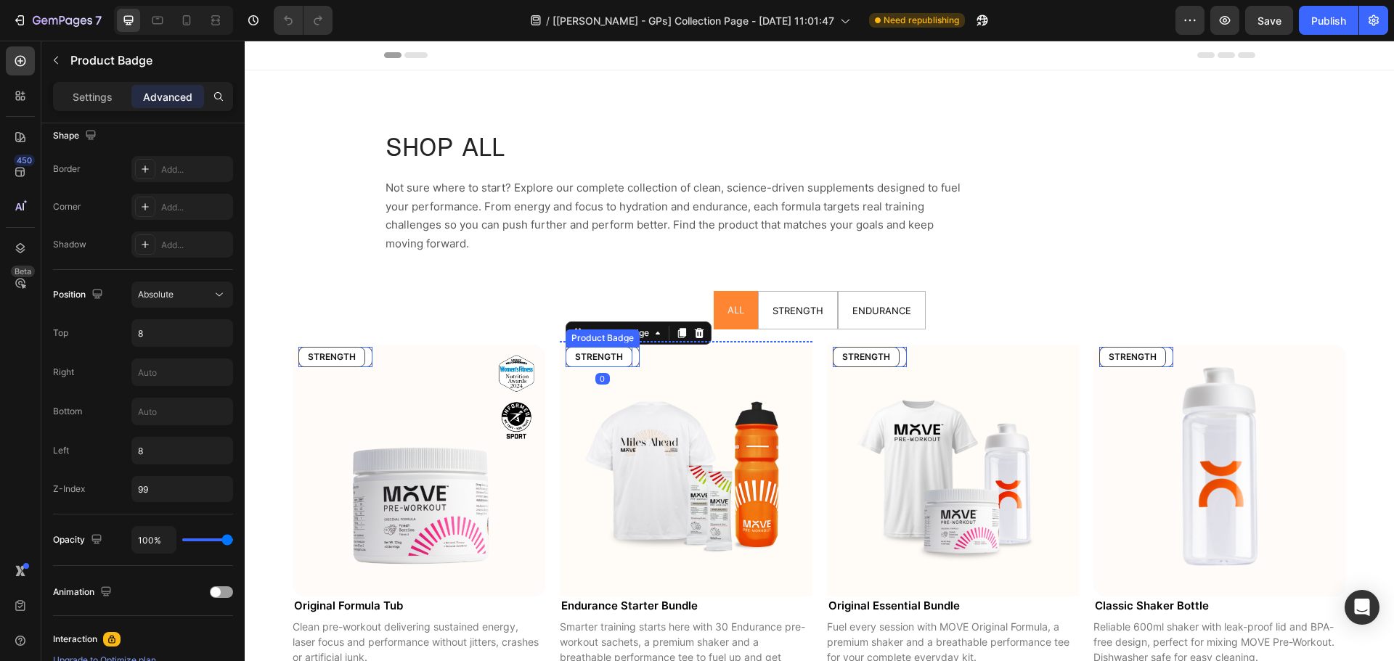
click at [619, 359] on pre "STRENGTH" at bounding box center [598, 357] width 65 height 19
click at [631, 360] on pre "ENDURANCE" at bounding box center [602, 357] width 73 height 19
click at [26, 247] on icon at bounding box center [20, 248] width 15 height 15
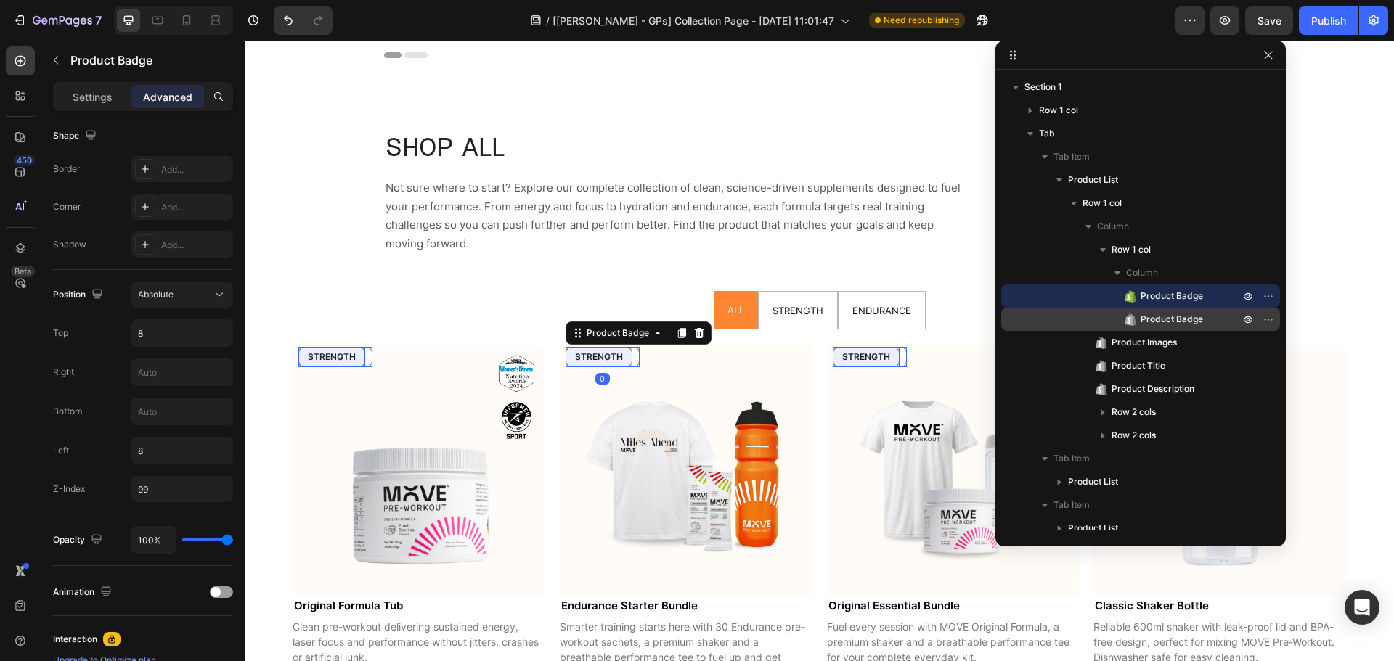
click at [1159, 323] on span "Product Badge" at bounding box center [1172, 319] width 62 height 15
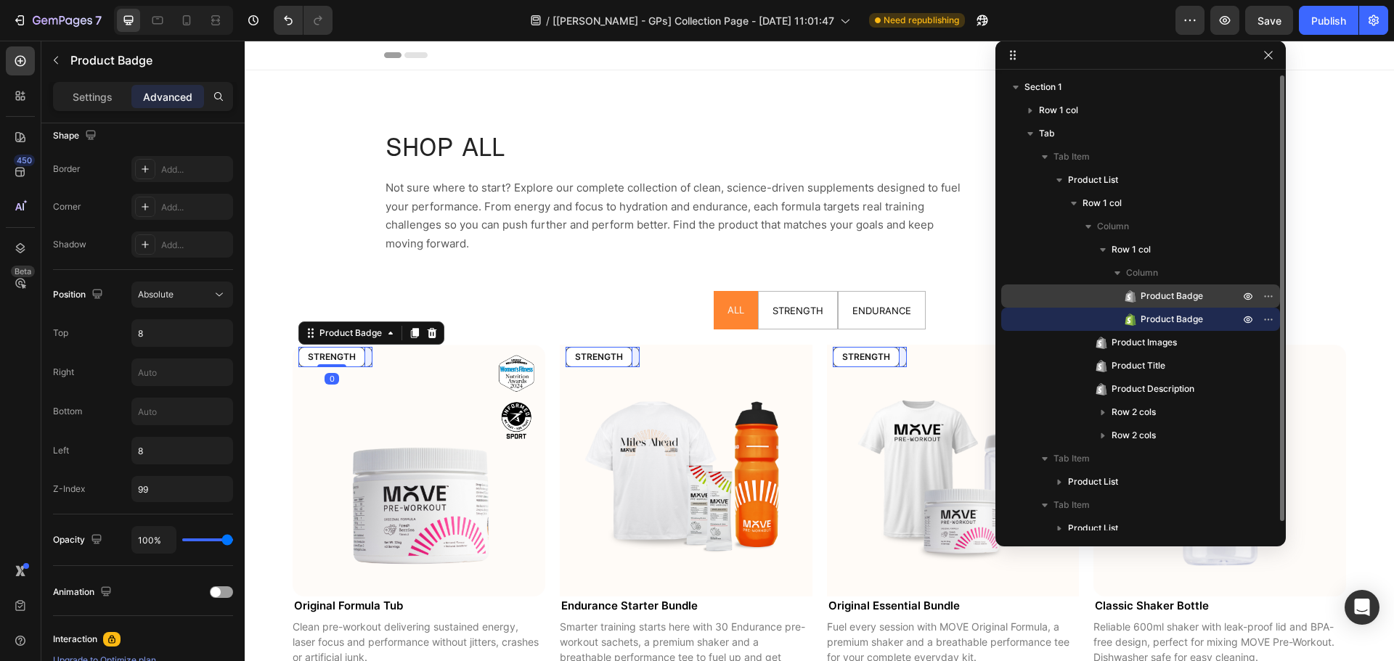
click at [1165, 306] on div "Product Badge" at bounding box center [1140, 296] width 267 height 23
click at [1163, 317] on span "Product Badge" at bounding box center [1172, 319] width 62 height 15
click at [1165, 303] on div "Product Badge" at bounding box center [1140, 296] width 267 height 23
click at [1167, 317] on span "Product Badge" at bounding box center [1172, 319] width 62 height 15
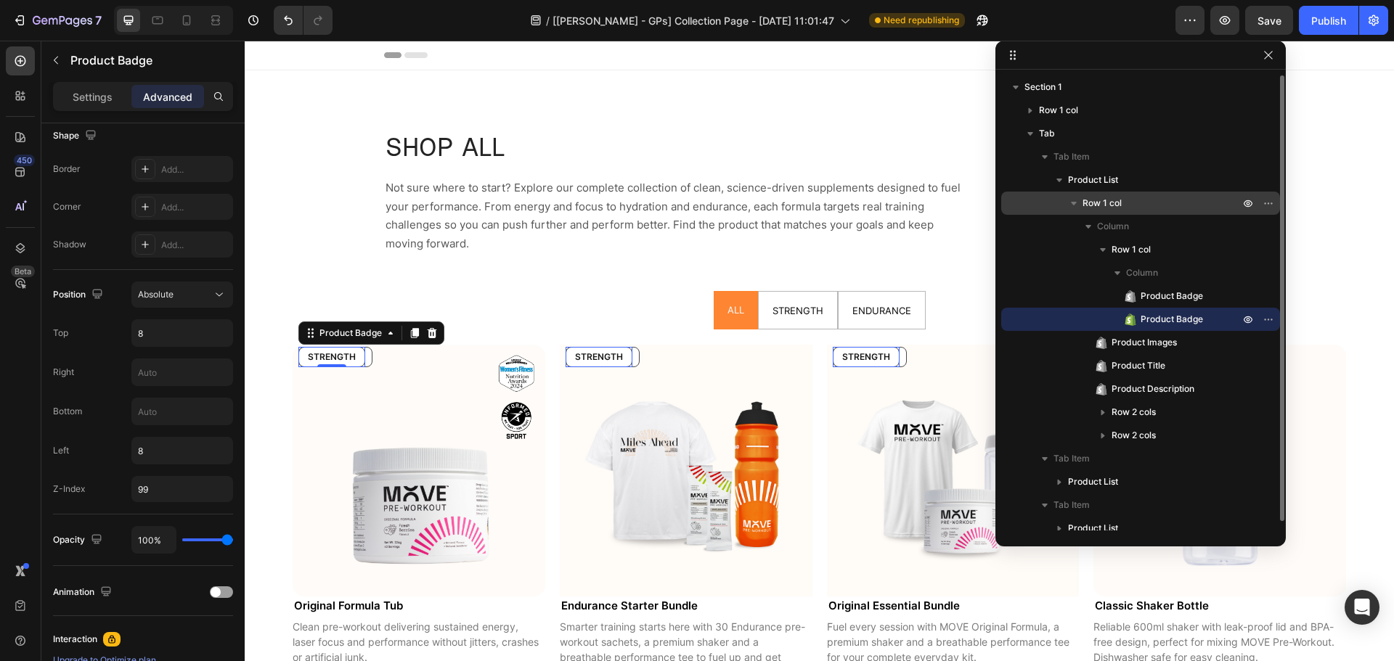
click at [1114, 208] on span "Row 1 col" at bounding box center [1102, 203] width 39 height 15
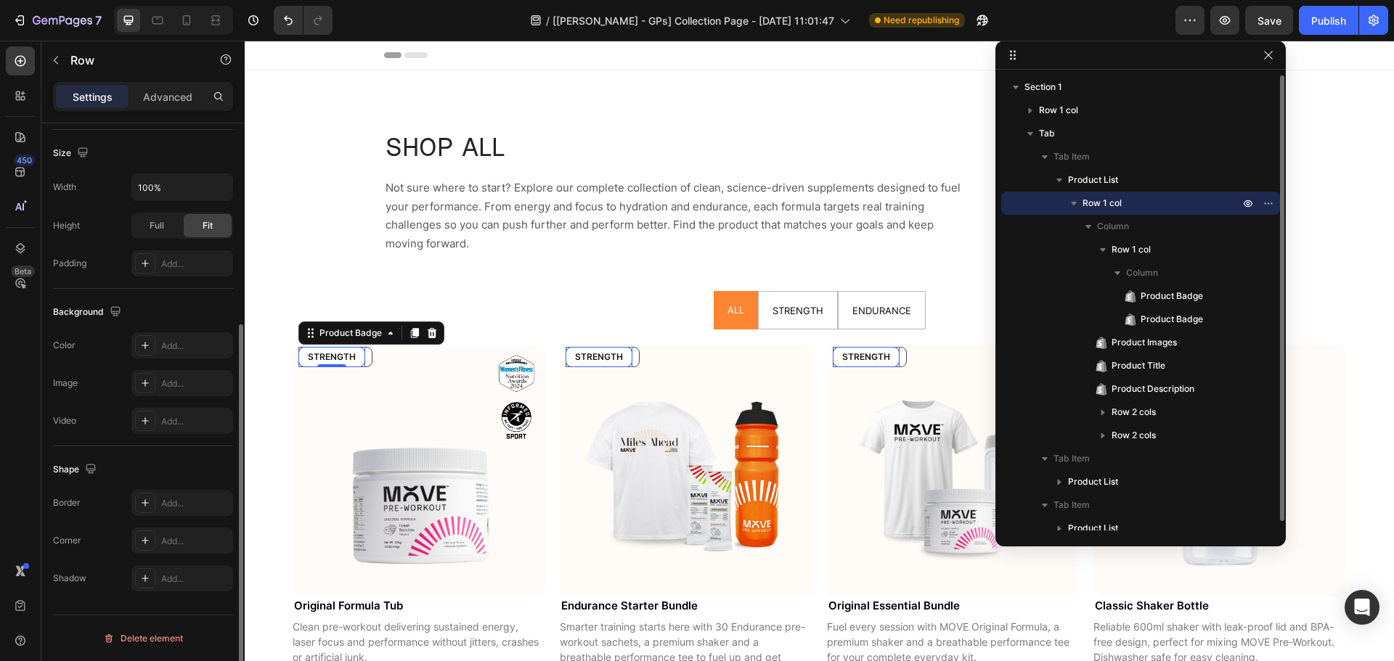
scroll to position [0, 0]
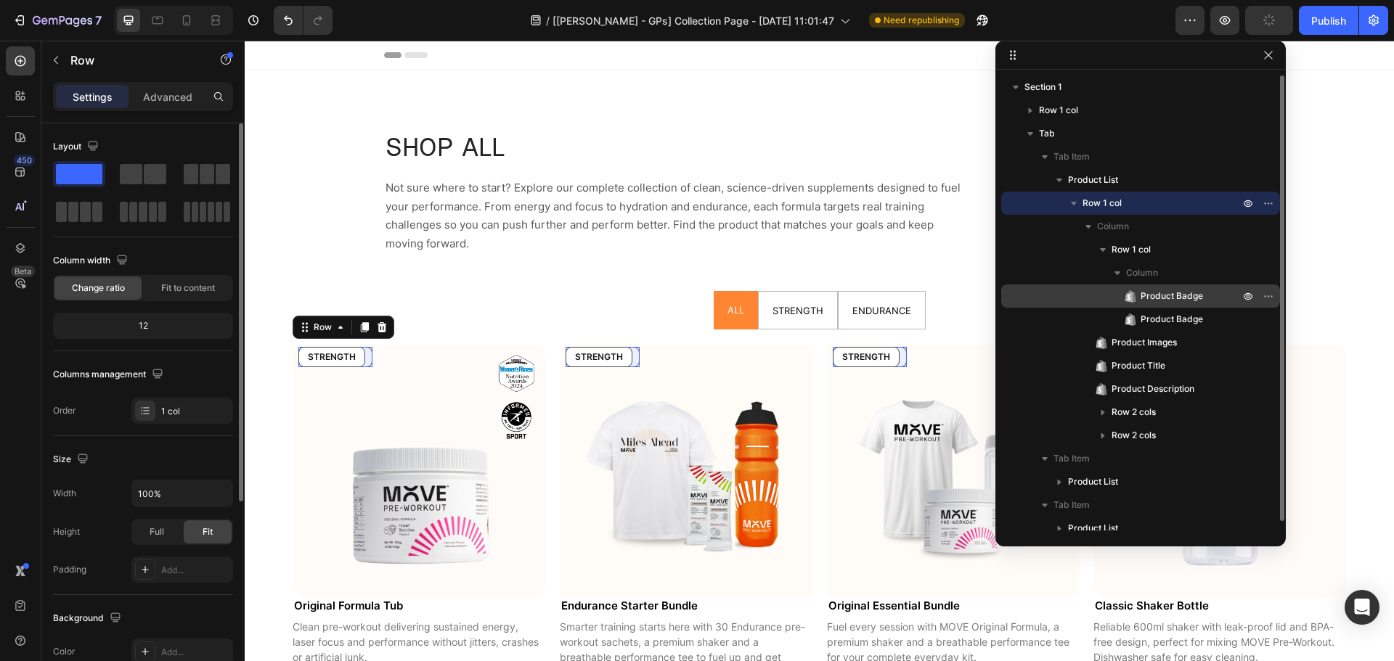
click at [1178, 303] on div "Product Badge" at bounding box center [1140, 296] width 267 height 23
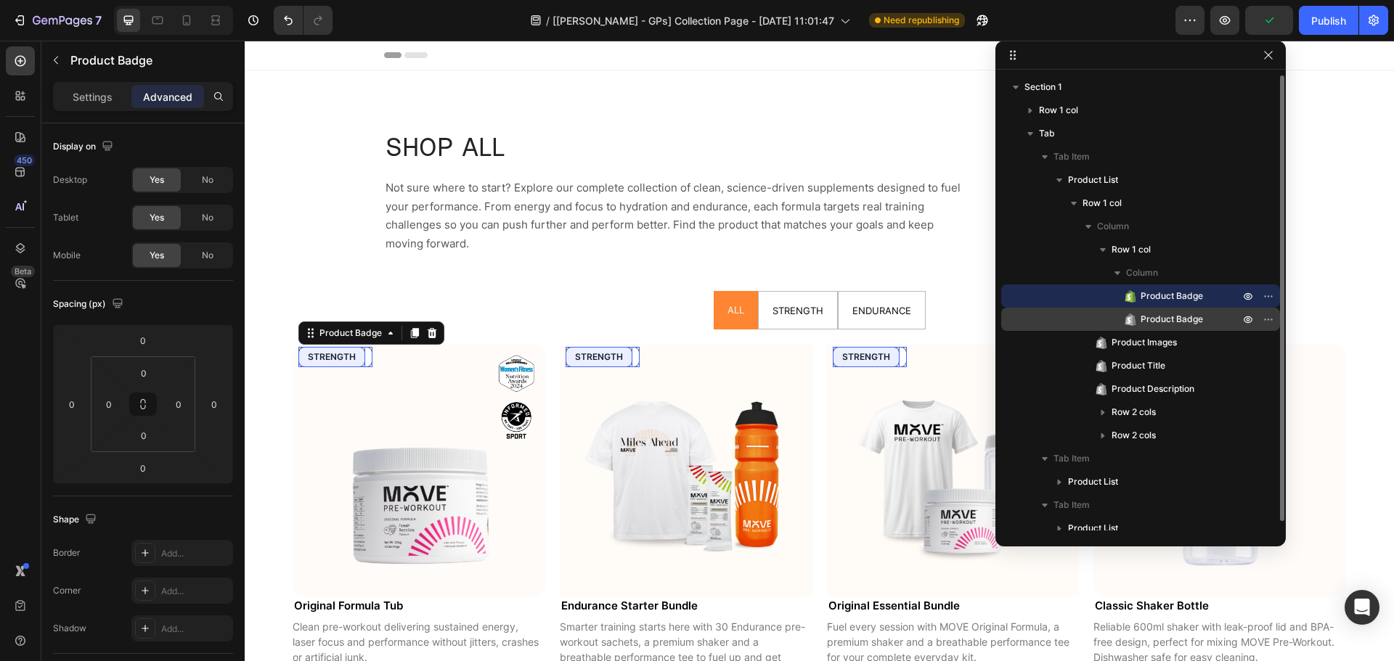
click at [1177, 319] on span "Product Badge" at bounding box center [1172, 319] width 62 height 15
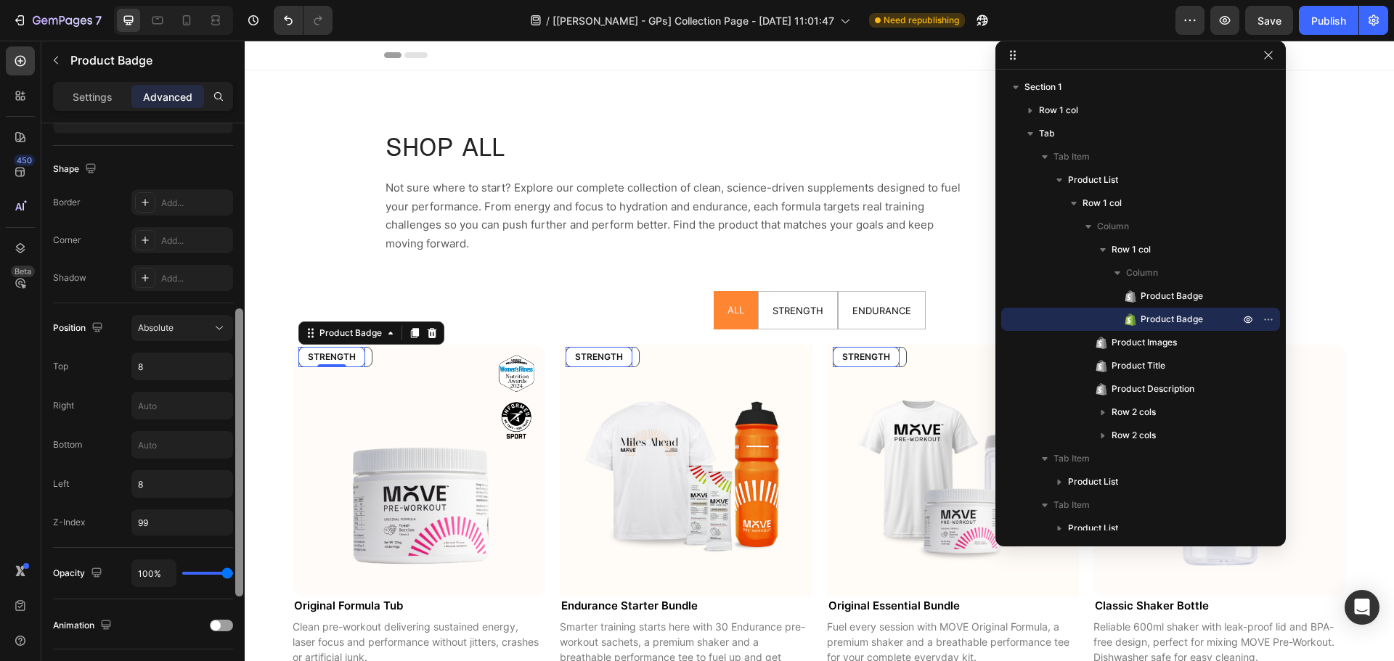
scroll to position [361, 0]
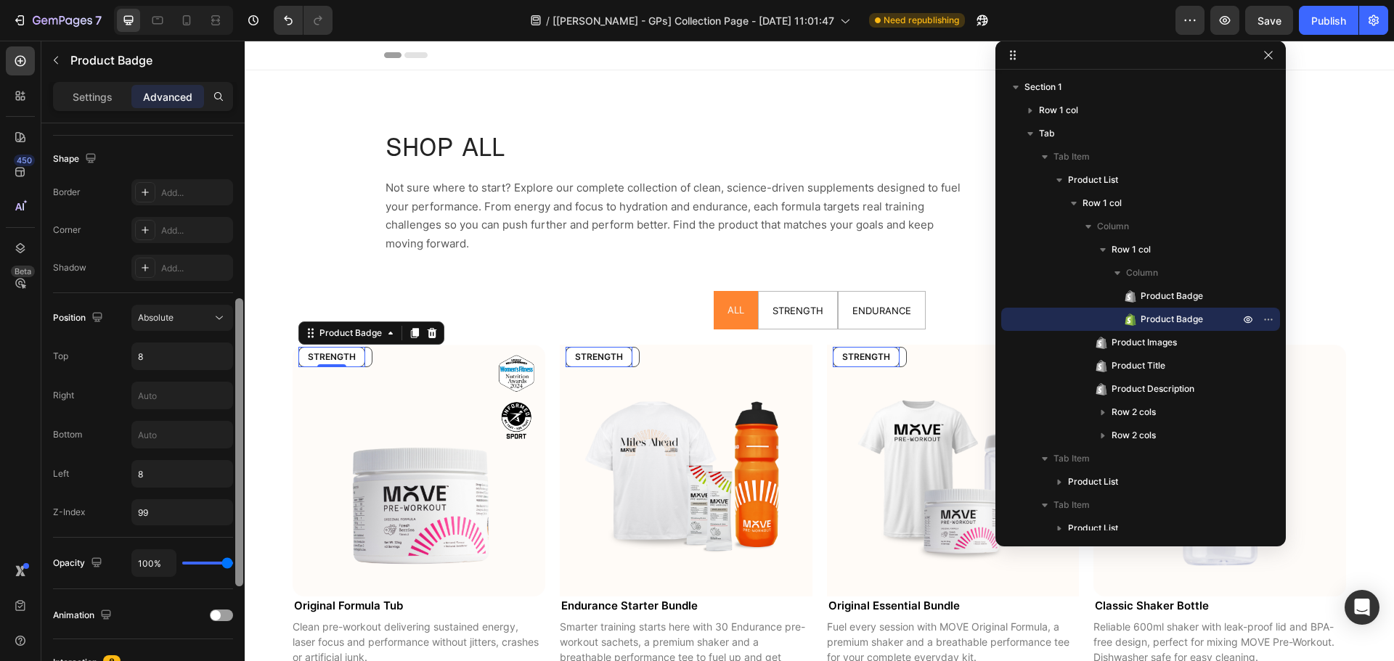
drag, startPoint x: 239, startPoint y: 264, endPoint x: 242, endPoint y: 444, distance: 180.1
click at [242, 444] on div at bounding box center [239, 442] width 8 height 288
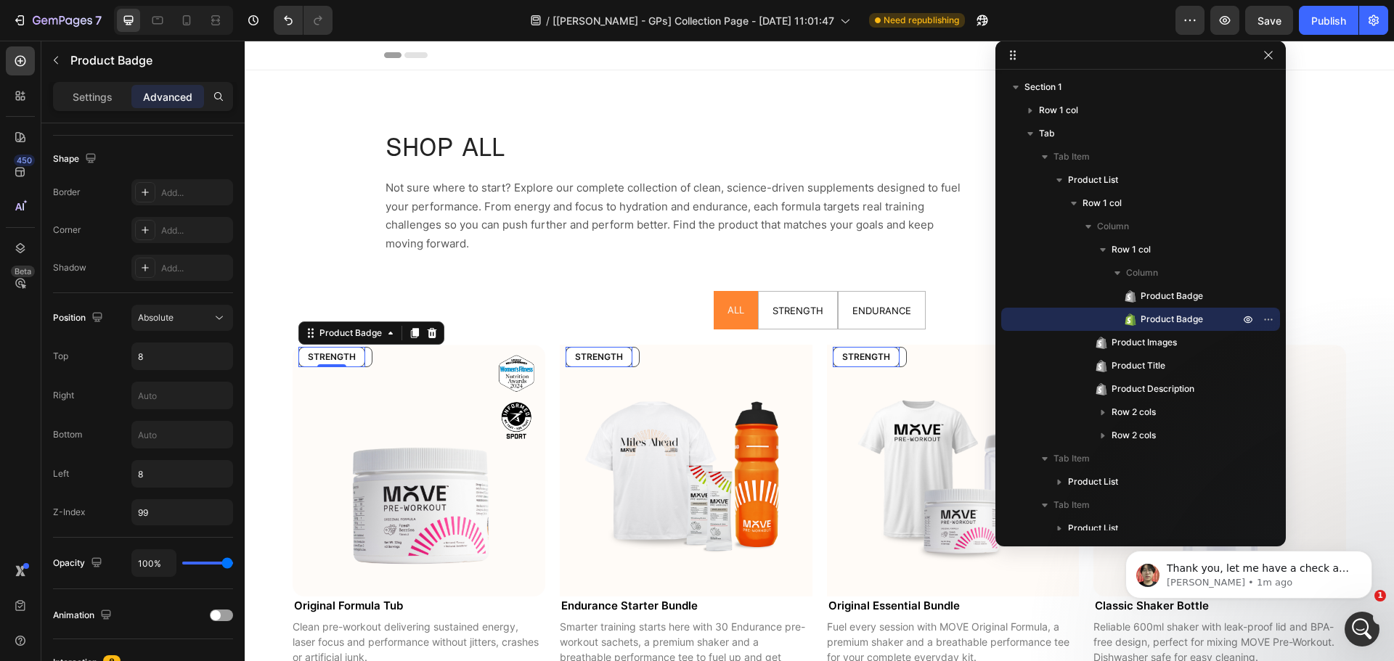
scroll to position [0, 0]
click at [780, 315] on span "STRENGTH" at bounding box center [797, 311] width 51 height 12
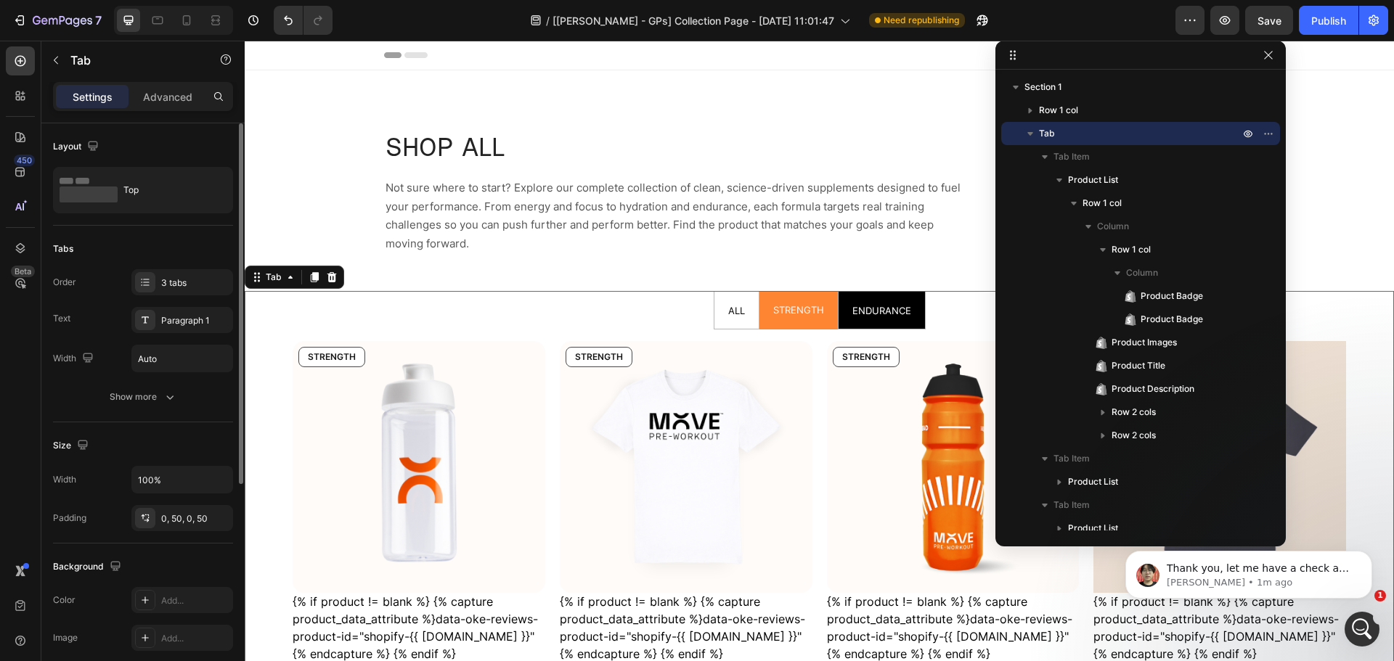
click at [857, 314] on span "ENDURANCE" at bounding box center [881, 311] width 59 height 12
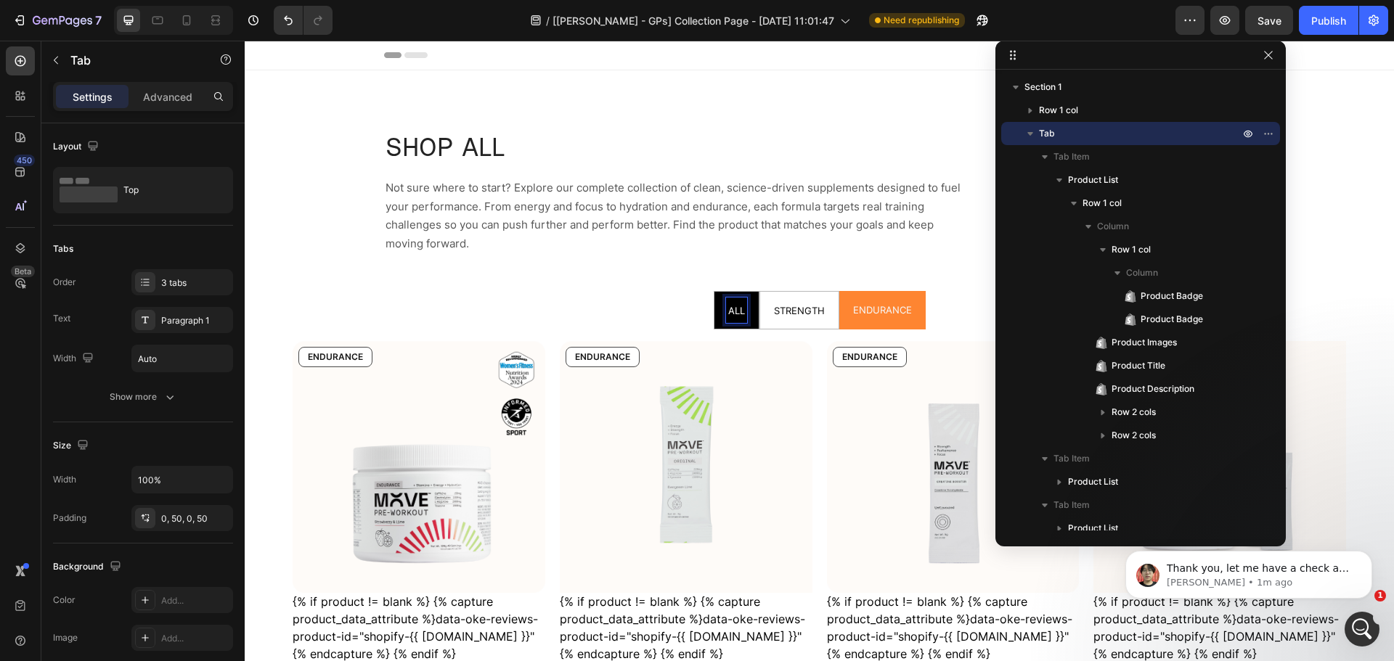
click at [728, 311] on span "ALL" at bounding box center [736, 311] width 17 height 12
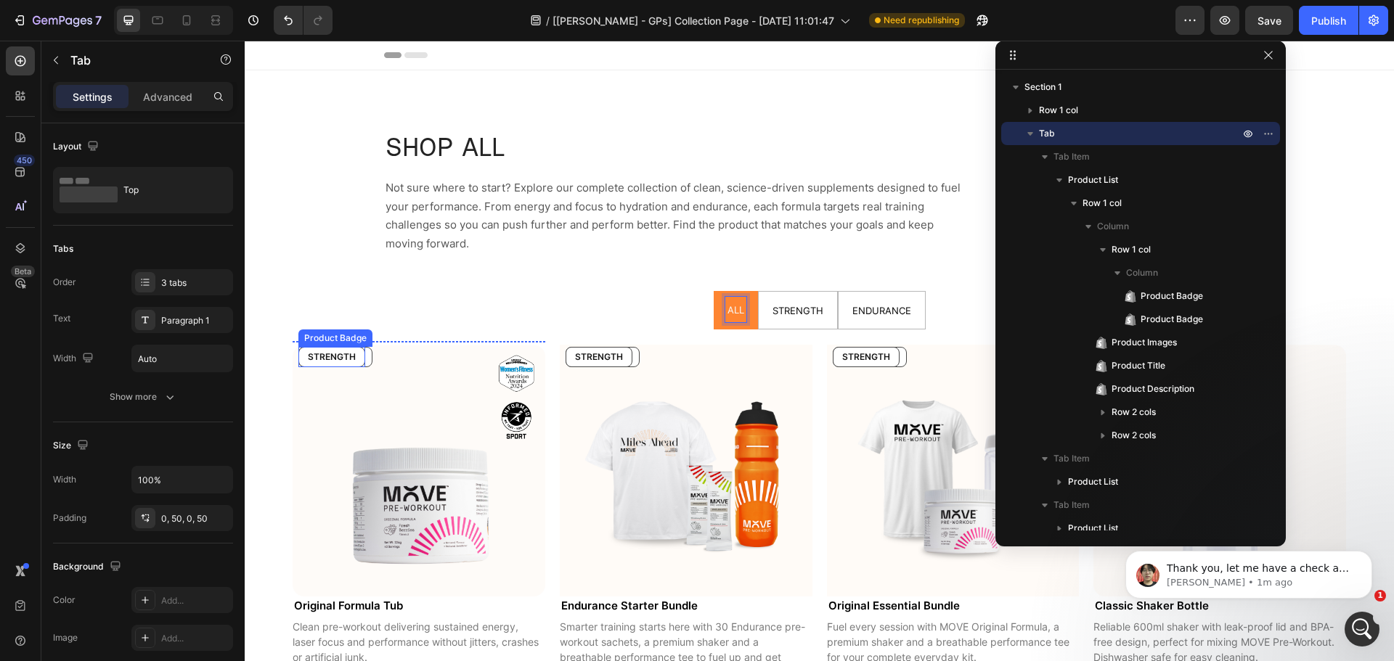
click at [360, 359] on pre "STRENGTH" at bounding box center [331, 357] width 65 height 19
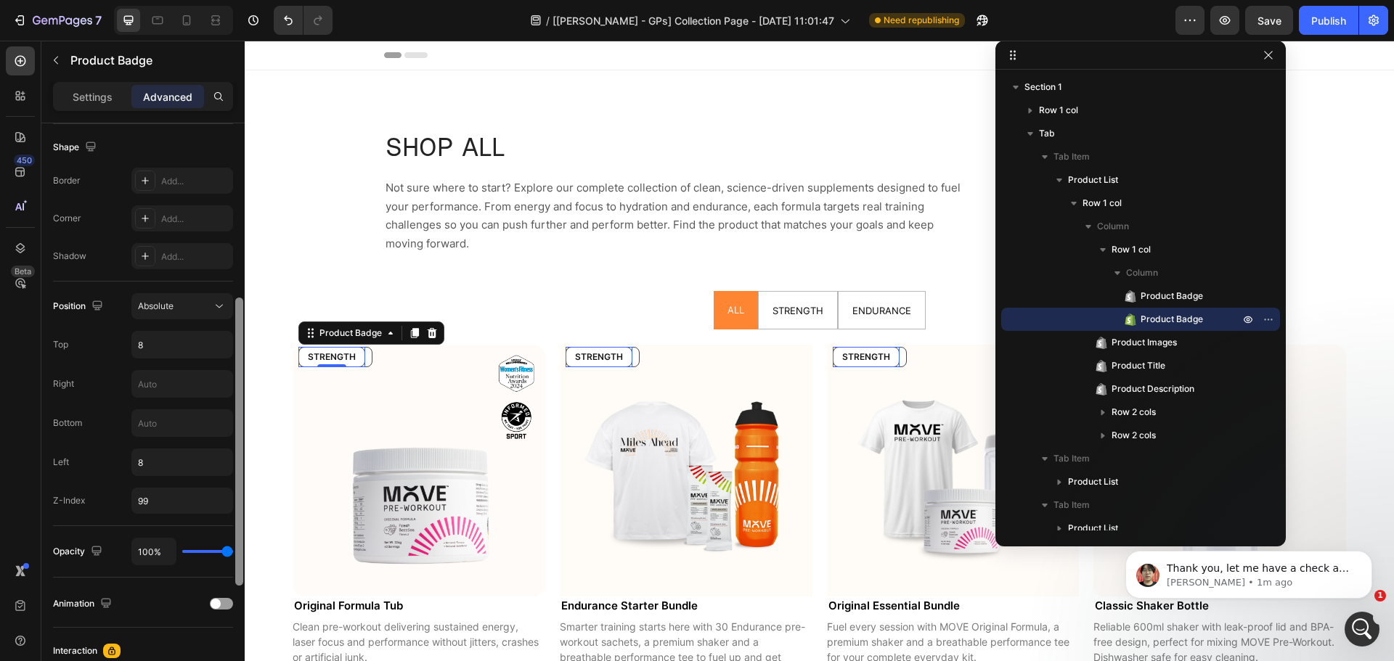
scroll to position [374, 0]
drag, startPoint x: 240, startPoint y: 224, endPoint x: 235, endPoint y: 411, distance: 186.7
click at [235, 411] on div at bounding box center [239, 453] width 8 height 288
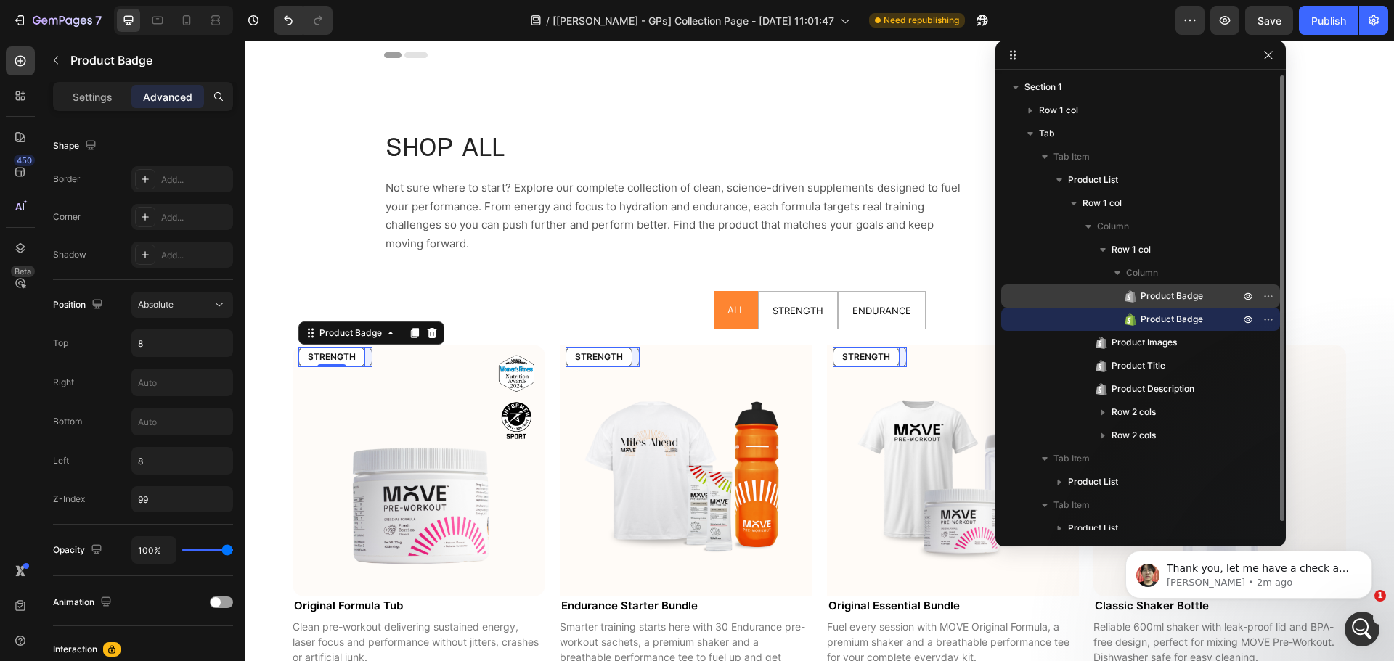
click at [1177, 292] on span "Product Badge" at bounding box center [1172, 296] width 62 height 15
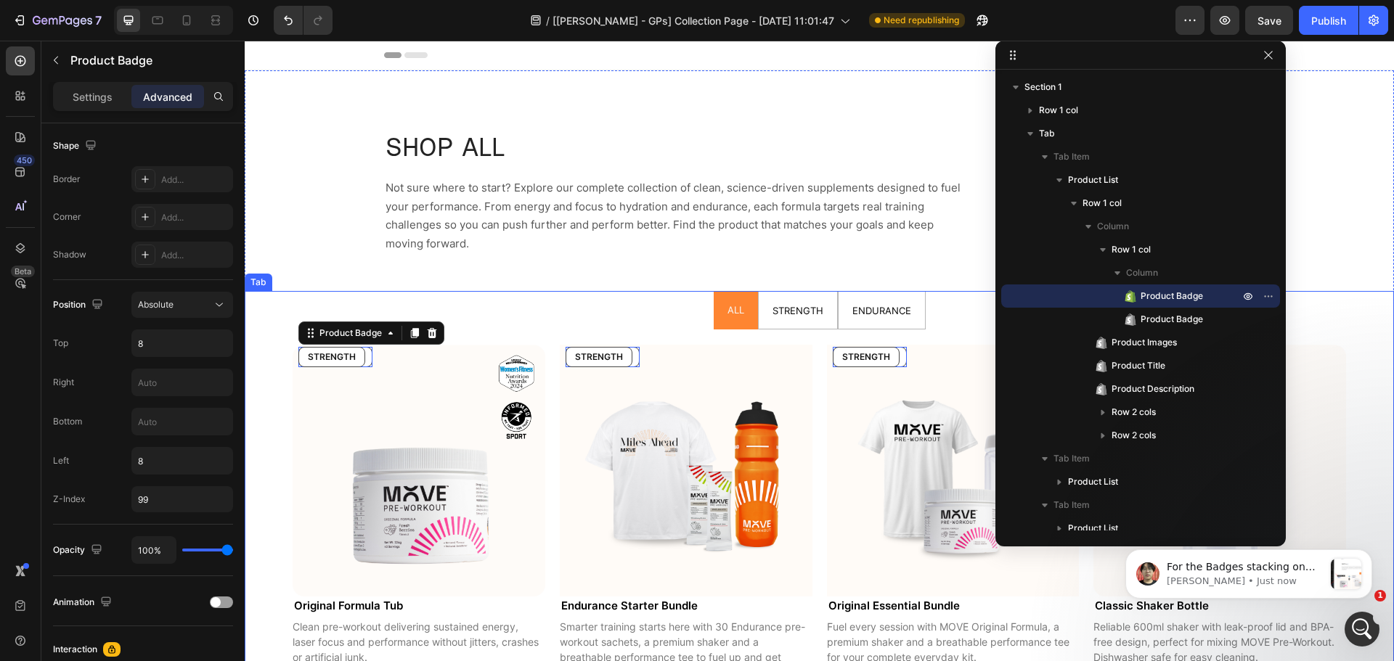
click at [663, 312] on ul "ALL STRENGTH ENDURANCE" at bounding box center [819, 310] width 1077 height 38
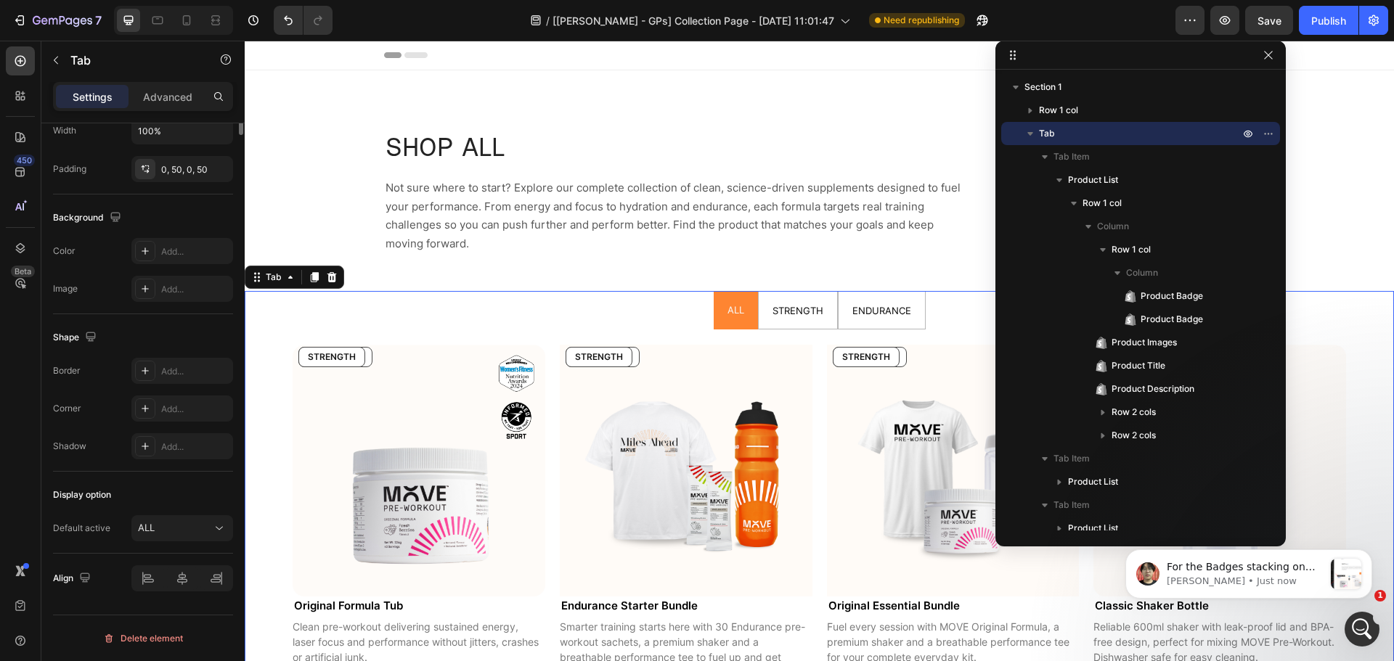
scroll to position [0, 0]
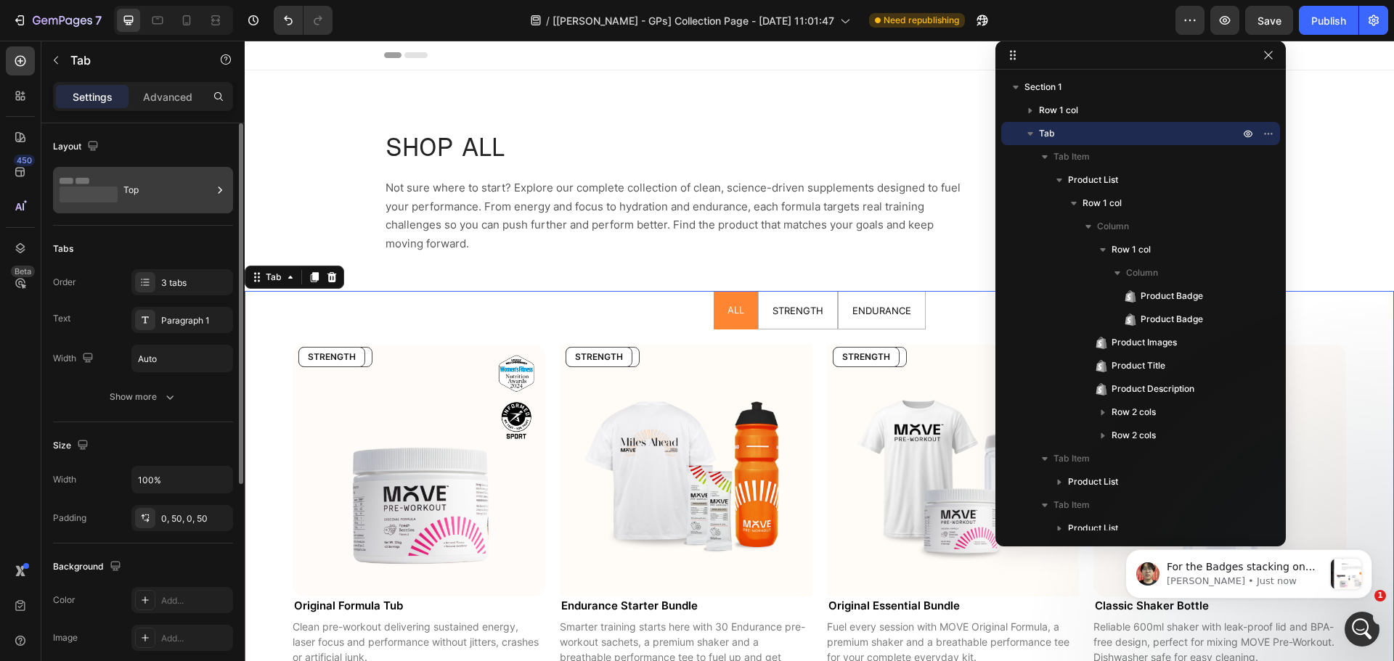
click at [134, 187] on div "Top" at bounding box center [167, 190] width 89 height 33
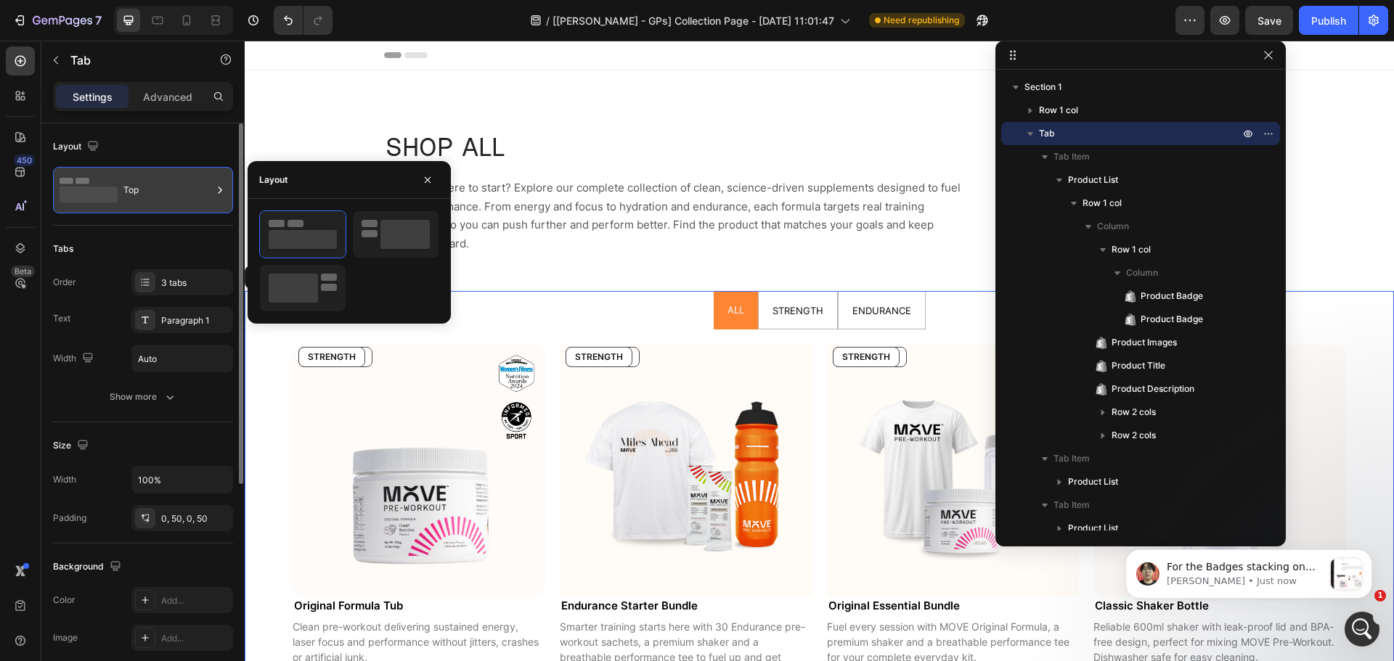
click at [136, 187] on div "Top" at bounding box center [167, 190] width 89 height 33
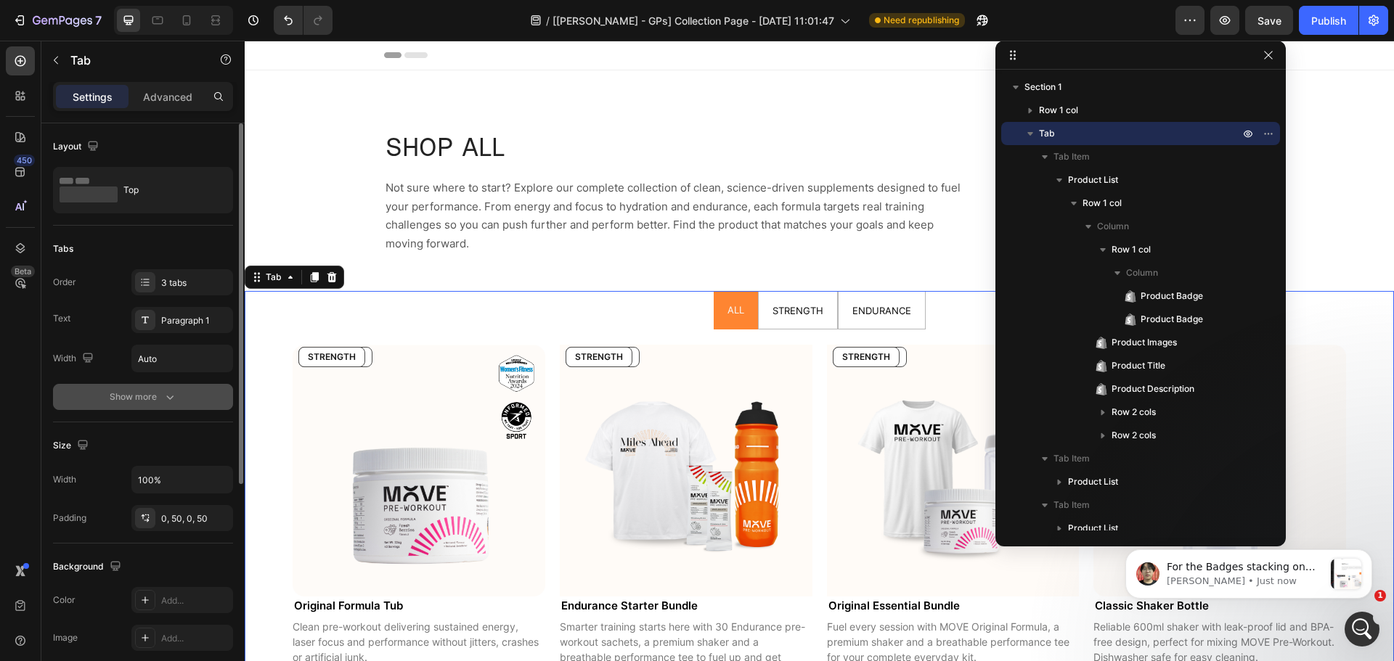
click at [150, 407] on button "Show more" at bounding box center [143, 397] width 180 height 26
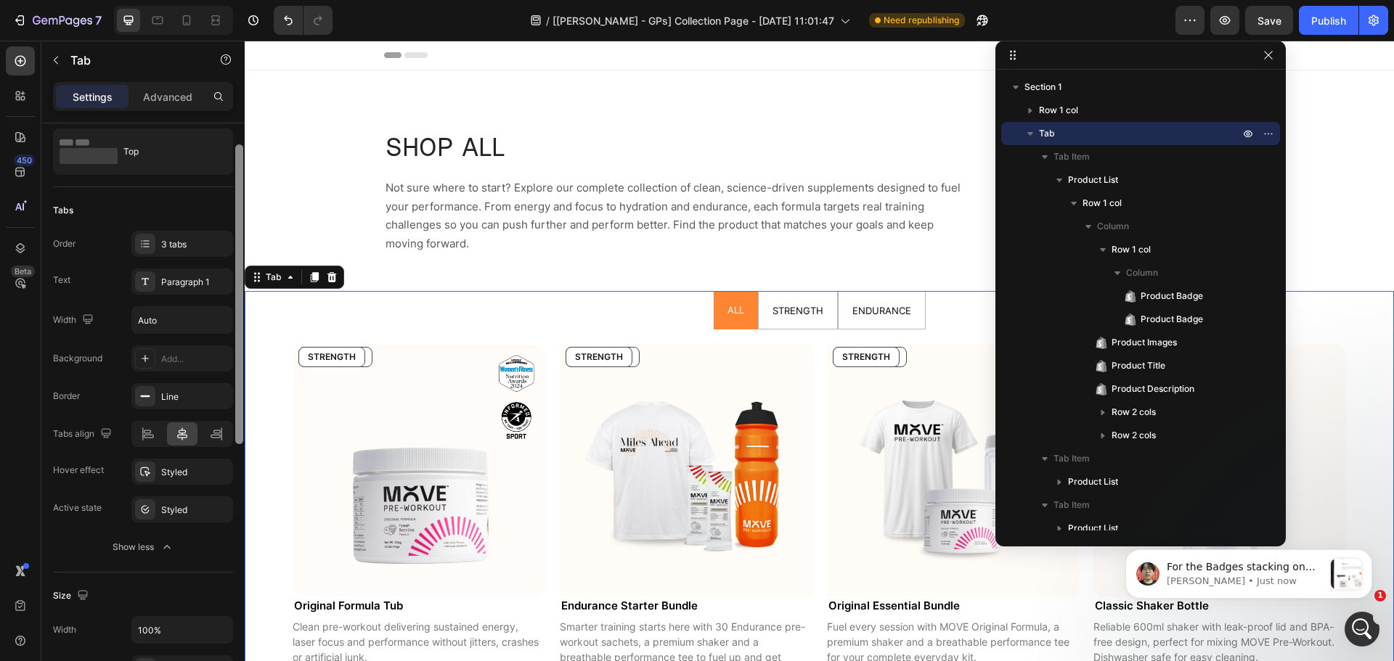
scroll to position [42, 0]
drag, startPoint x: 241, startPoint y: 382, endPoint x: 240, endPoint y: 408, distance: 26.1
click at [240, 408] on div at bounding box center [239, 295] width 8 height 300
click at [178, 391] on div "Line" at bounding box center [182, 393] width 42 height 13
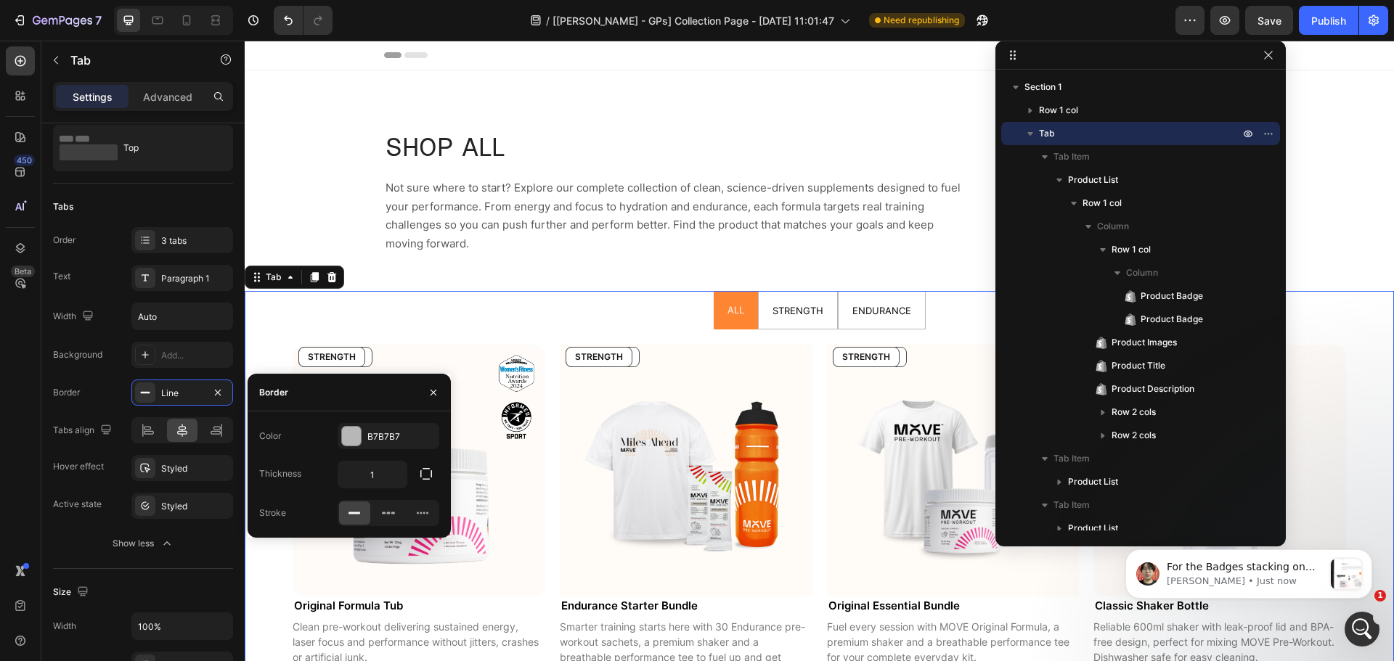
click at [17, 440] on div "450 Beta" at bounding box center [20, 301] width 29 height 510
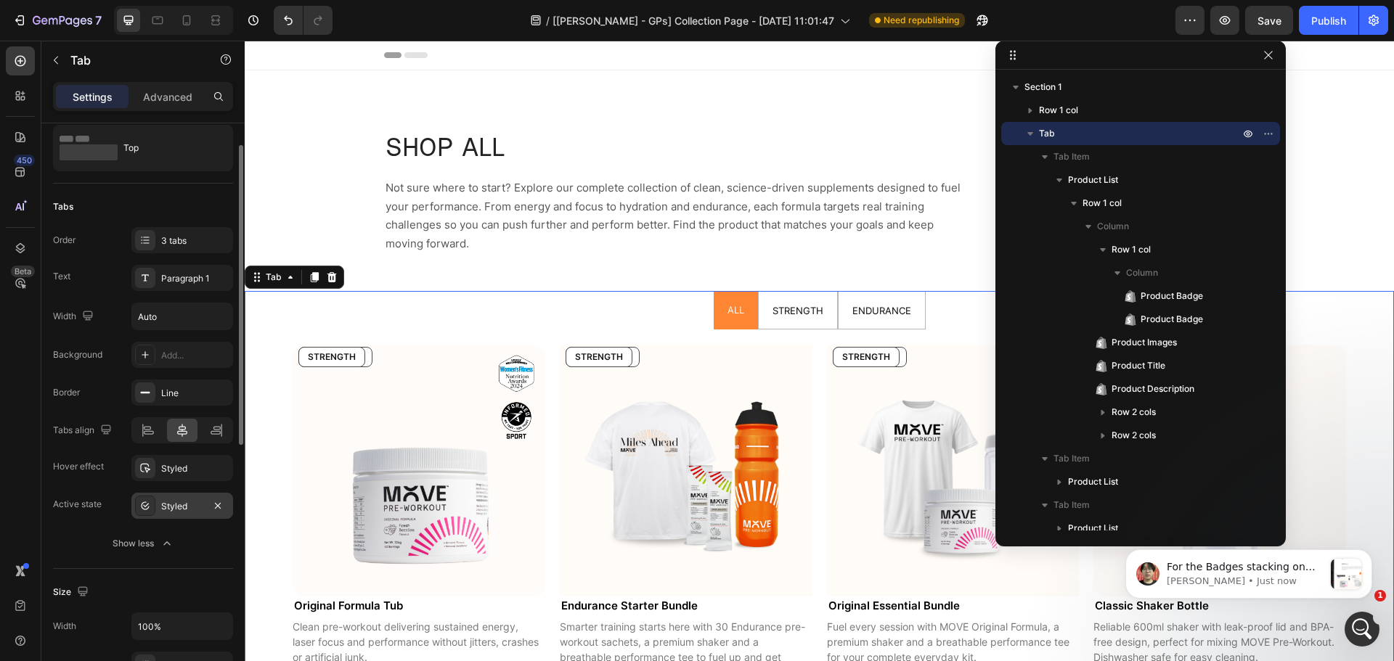
click at [179, 505] on div "Styled" at bounding box center [182, 506] width 42 height 13
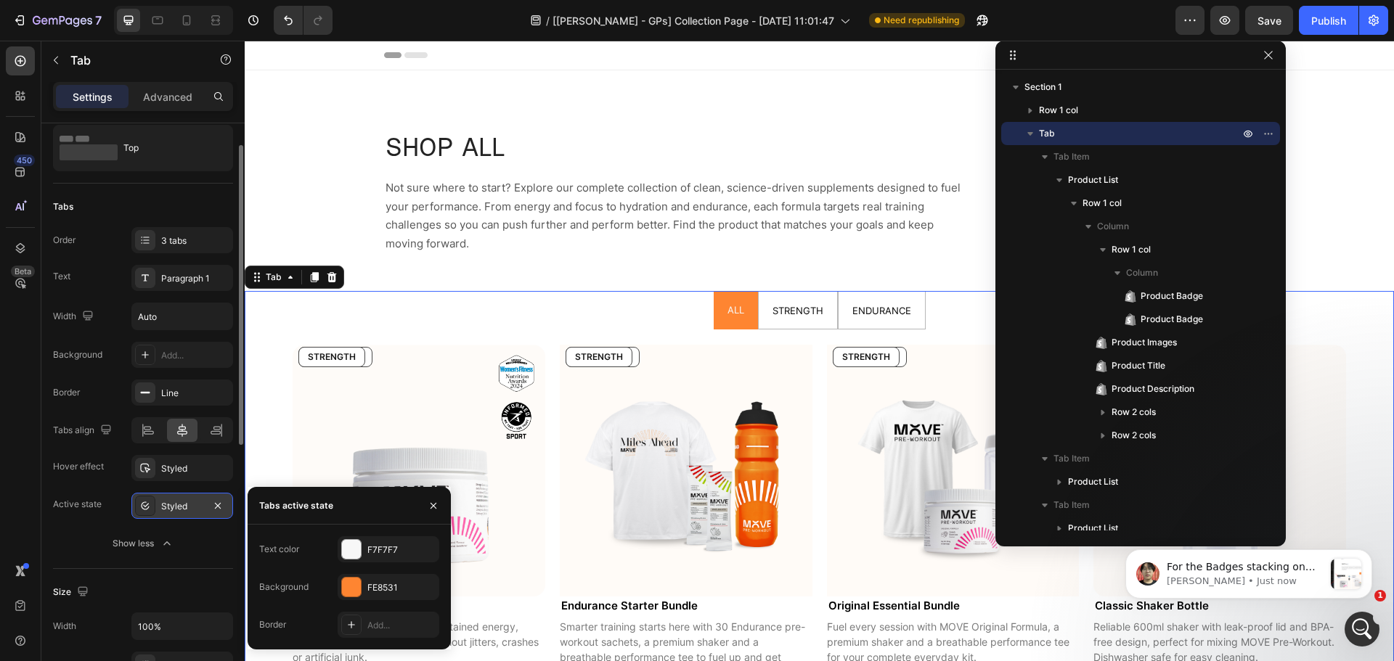
click at [179, 505] on div "Styled" at bounding box center [182, 506] width 42 height 13
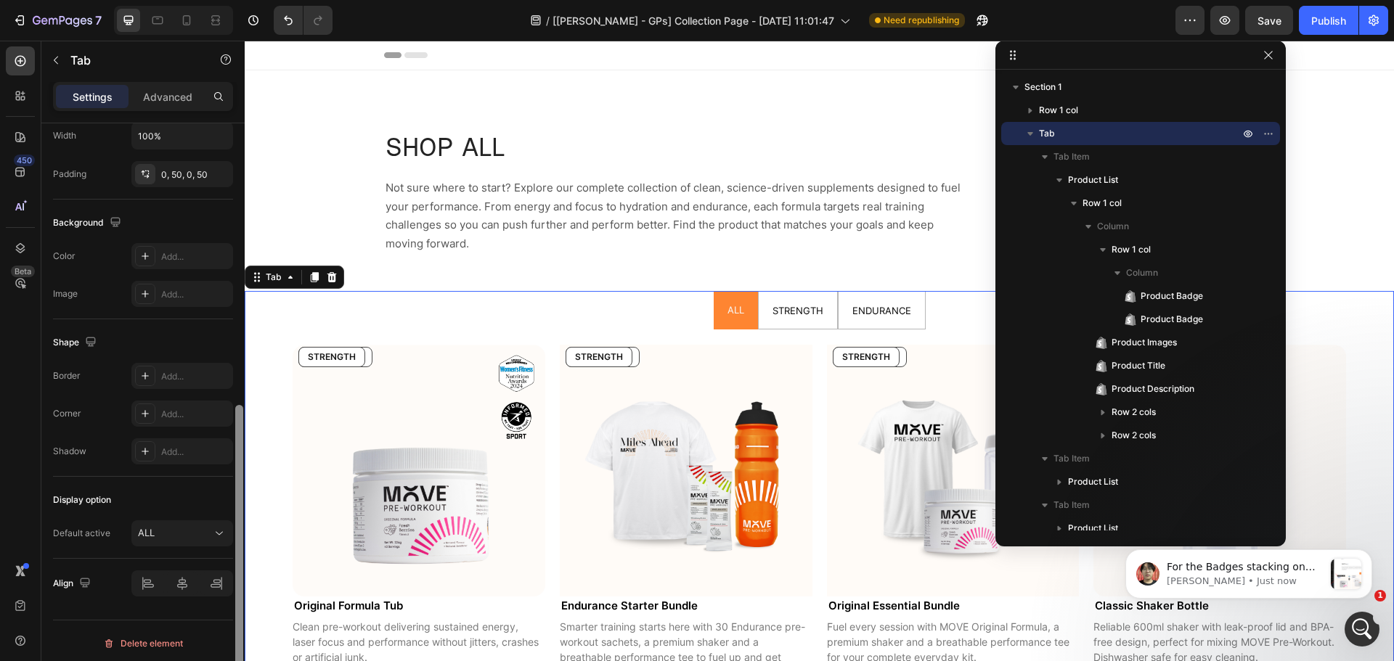
scroll to position [538, 0]
drag, startPoint x: 241, startPoint y: 371, endPoint x: 234, endPoint y: 635, distance: 263.6
click at [234, 635] on div at bounding box center [239, 412] width 11 height 579
click at [175, 372] on div "Add..." at bounding box center [195, 371] width 68 height 13
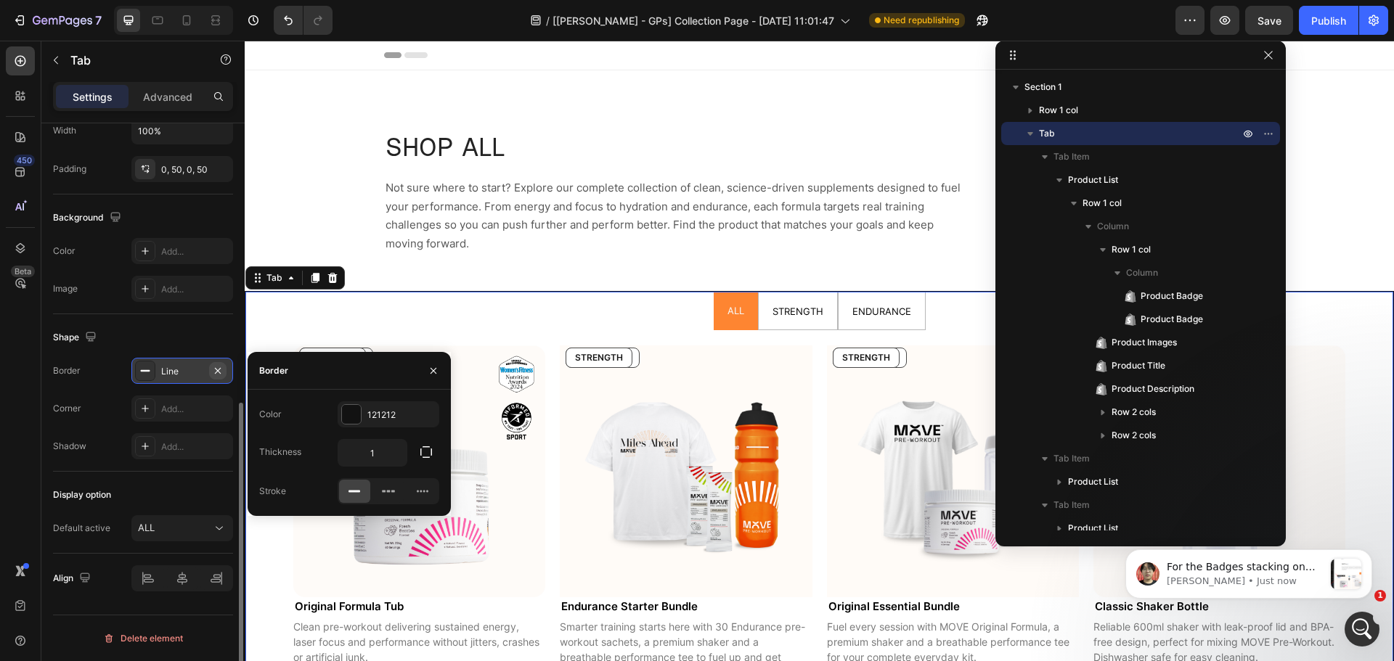
click at [220, 373] on icon "button" at bounding box center [218, 370] width 6 height 6
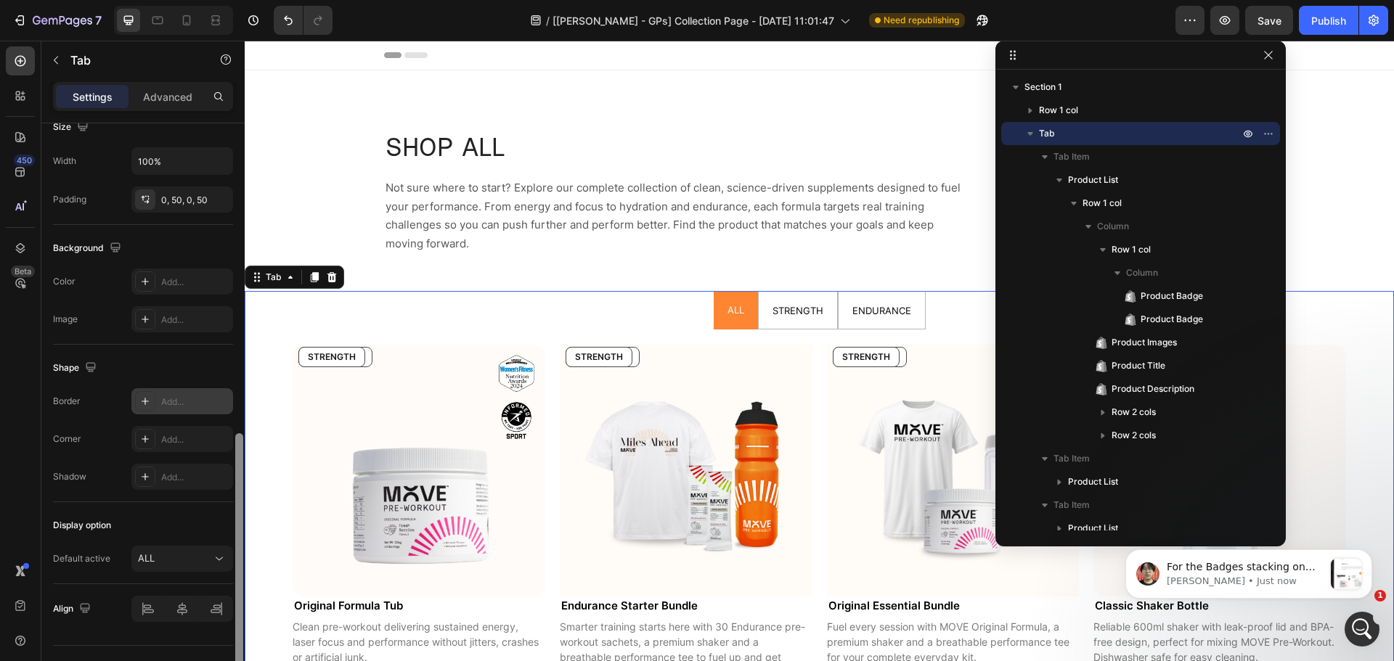
scroll to position [505, 0]
drag, startPoint x: 237, startPoint y: 409, endPoint x: 237, endPoint y: 392, distance: 17.4
click at [237, 392] on div at bounding box center [239, 536] width 8 height 300
click at [174, 405] on div "Add..." at bounding box center [195, 405] width 68 height 13
type input "1"
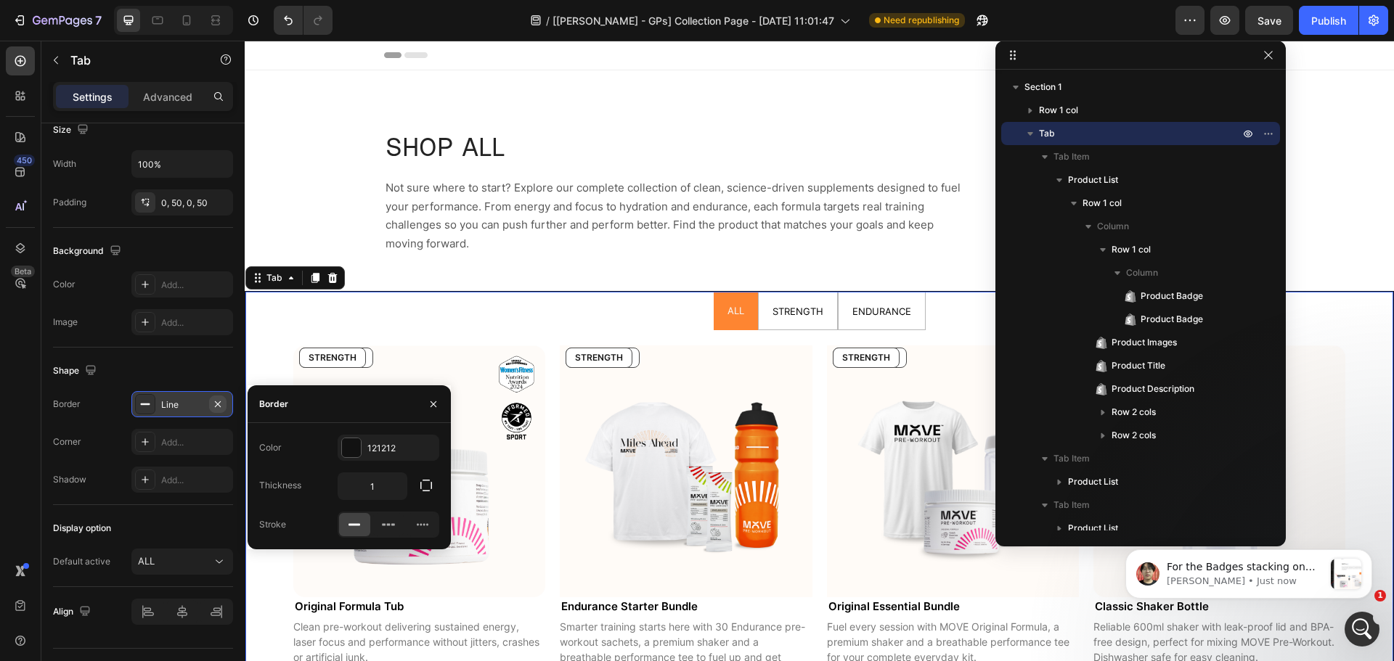
click at [218, 408] on icon "button" at bounding box center [218, 405] width 12 height 12
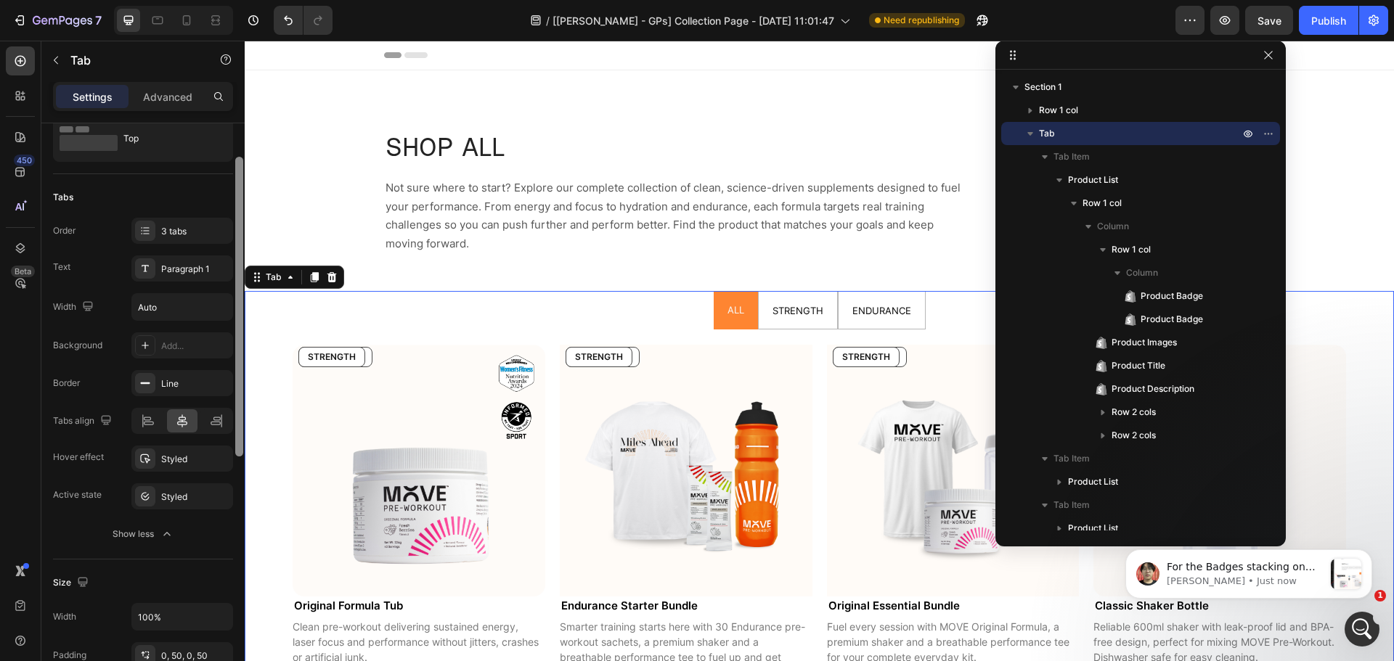
scroll to position [36, 0]
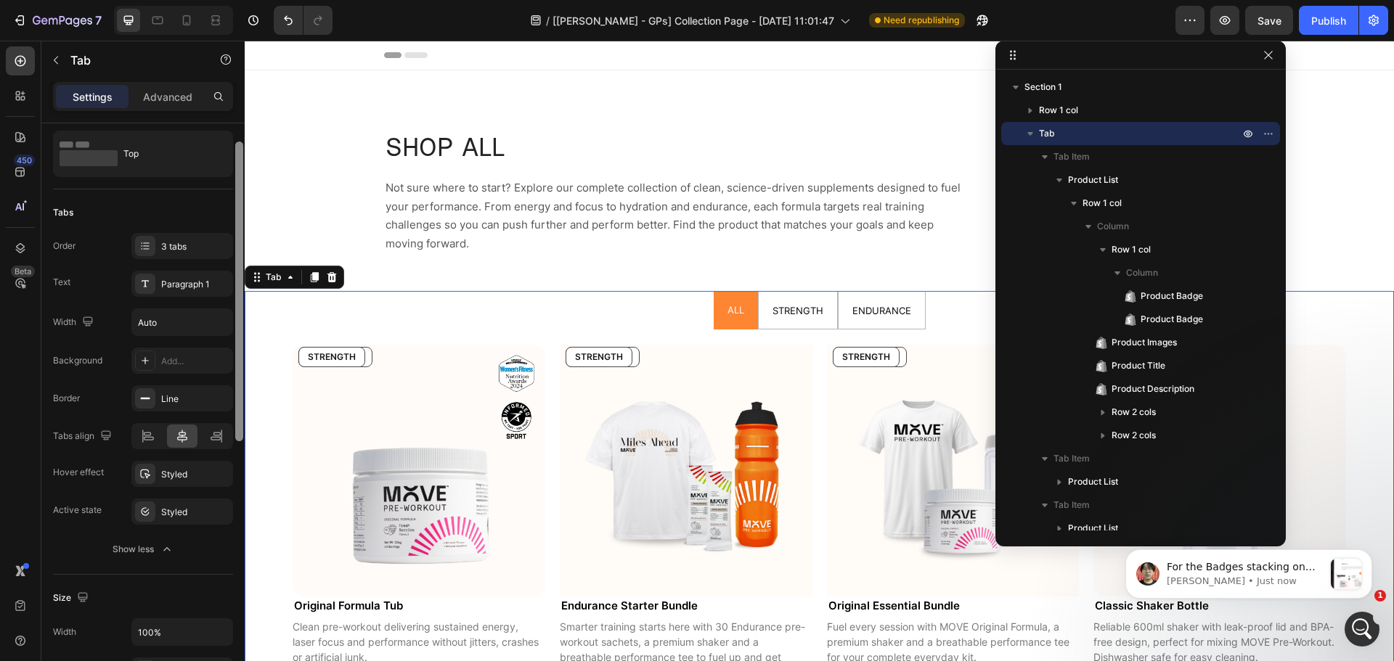
drag, startPoint x: 240, startPoint y: 407, endPoint x: 240, endPoint y: 163, distance: 243.2
click at [240, 163] on div at bounding box center [239, 292] width 8 height 300
click at [170, 407] on div "Line" at bounding box center [182, 399] width 102 height 26
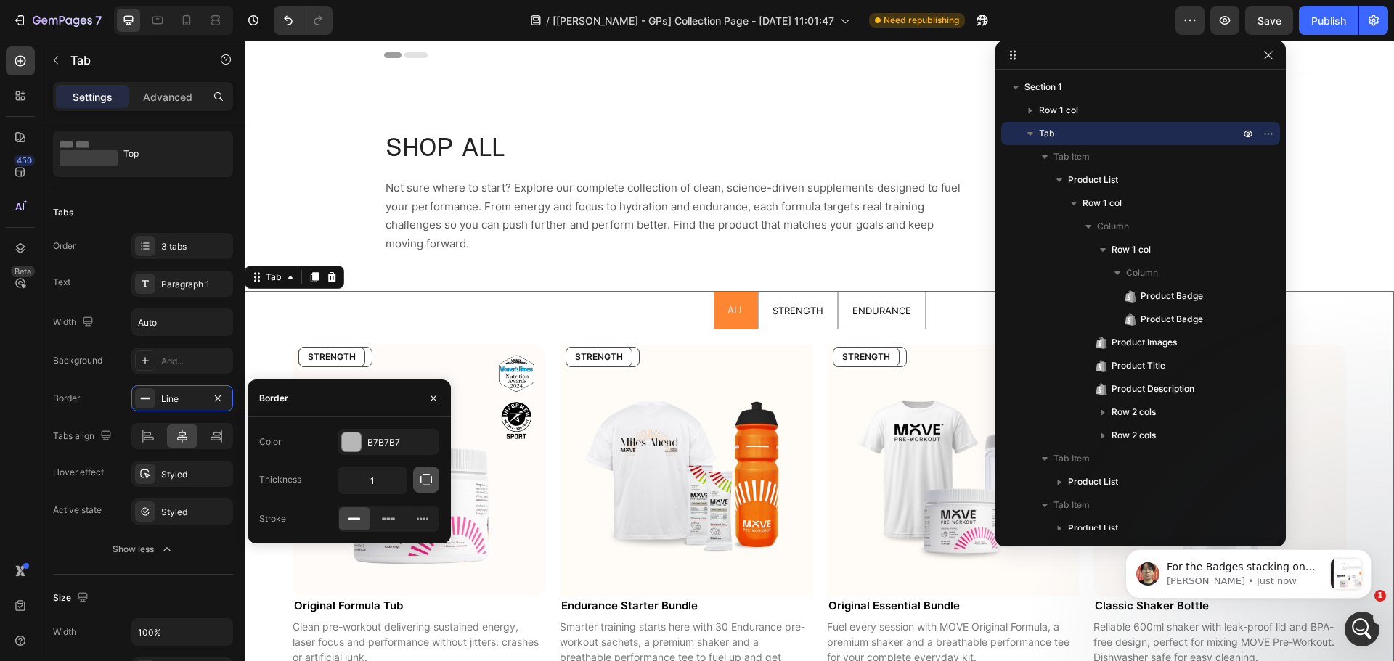
click at [422, 484] on icon "button" at bounding box center [426, 480] width 15 height 15
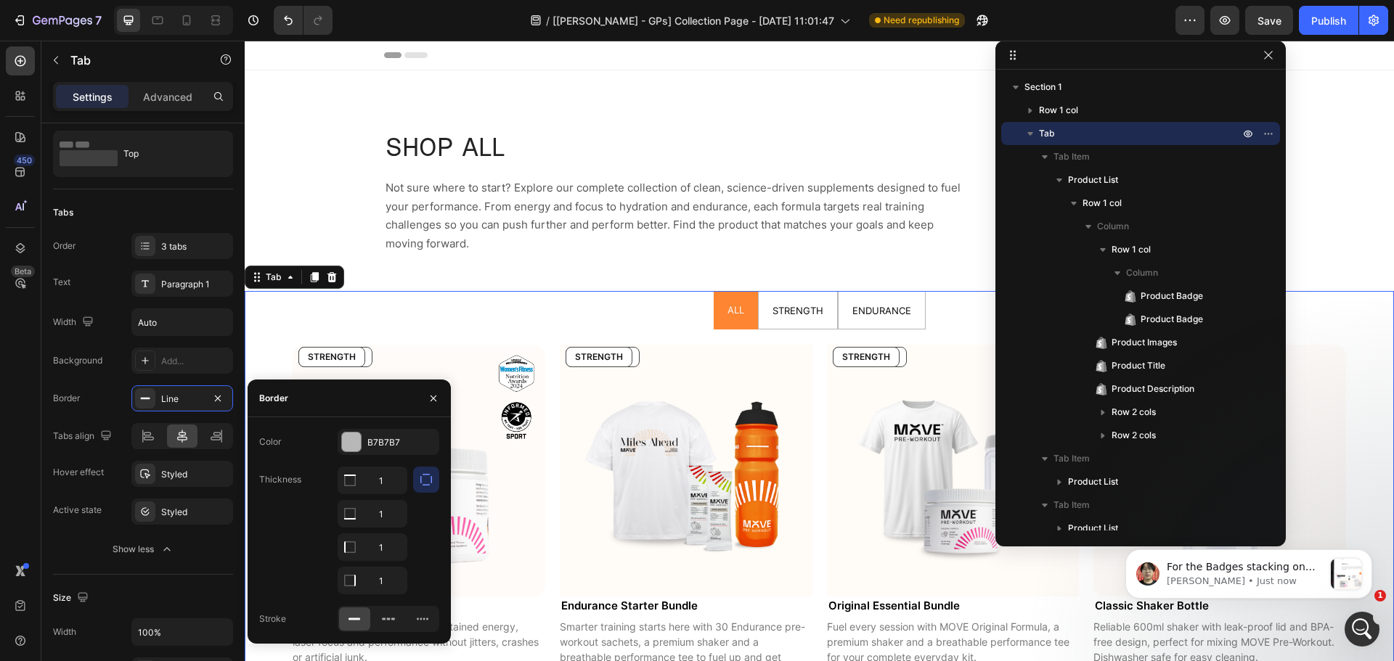
click at [422, 484] on icon "button" at bounding box center [426, 480] width 15 height 15
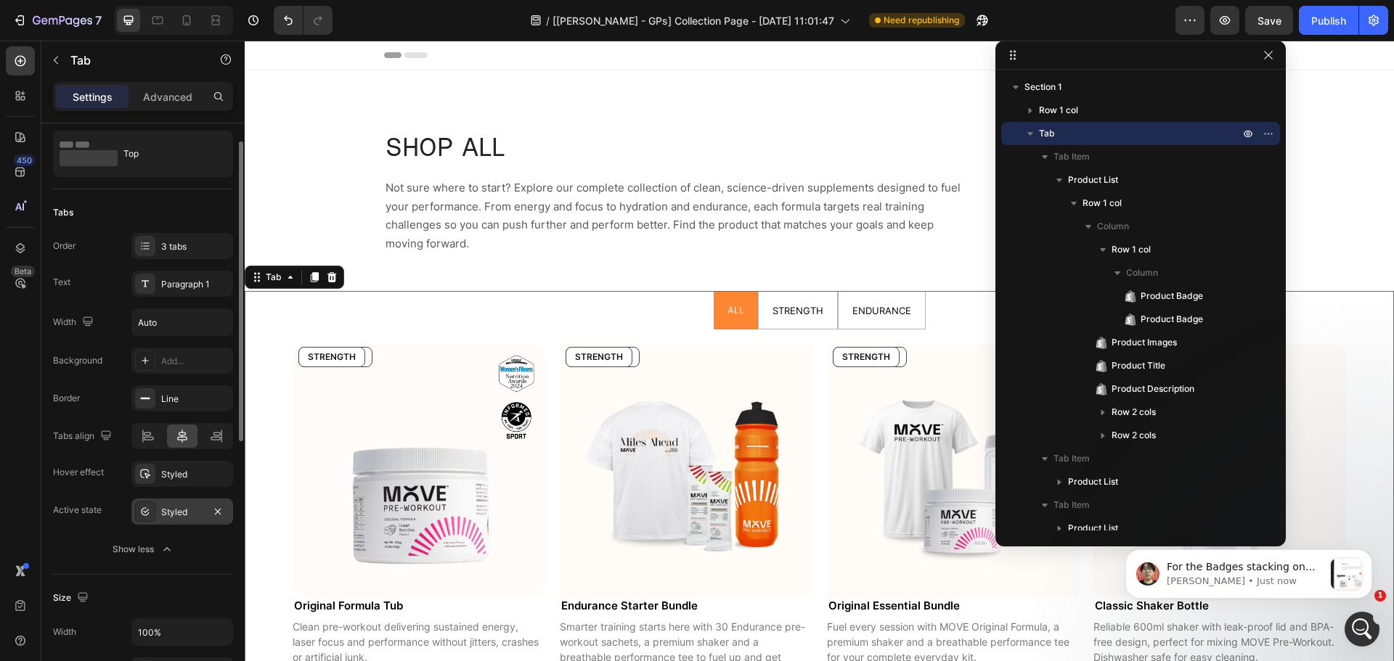
click at [176, 508] on div "Styled" at bounding box center [182, 512] width 42 height 13
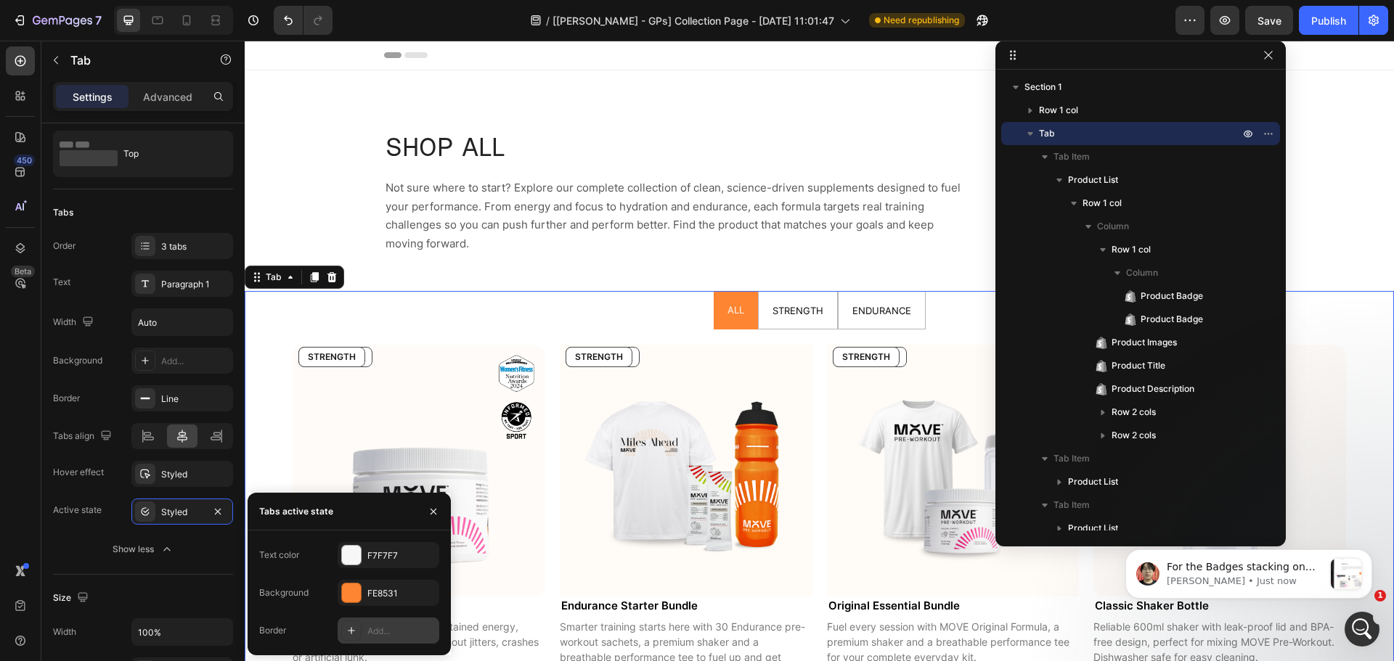
click at [375, 629] on div "Add..." at bounding box center [401, 631] width 68 height 13
click at [266, 512] on icon "button" at bounding box center [265, 511] width 12 height 12
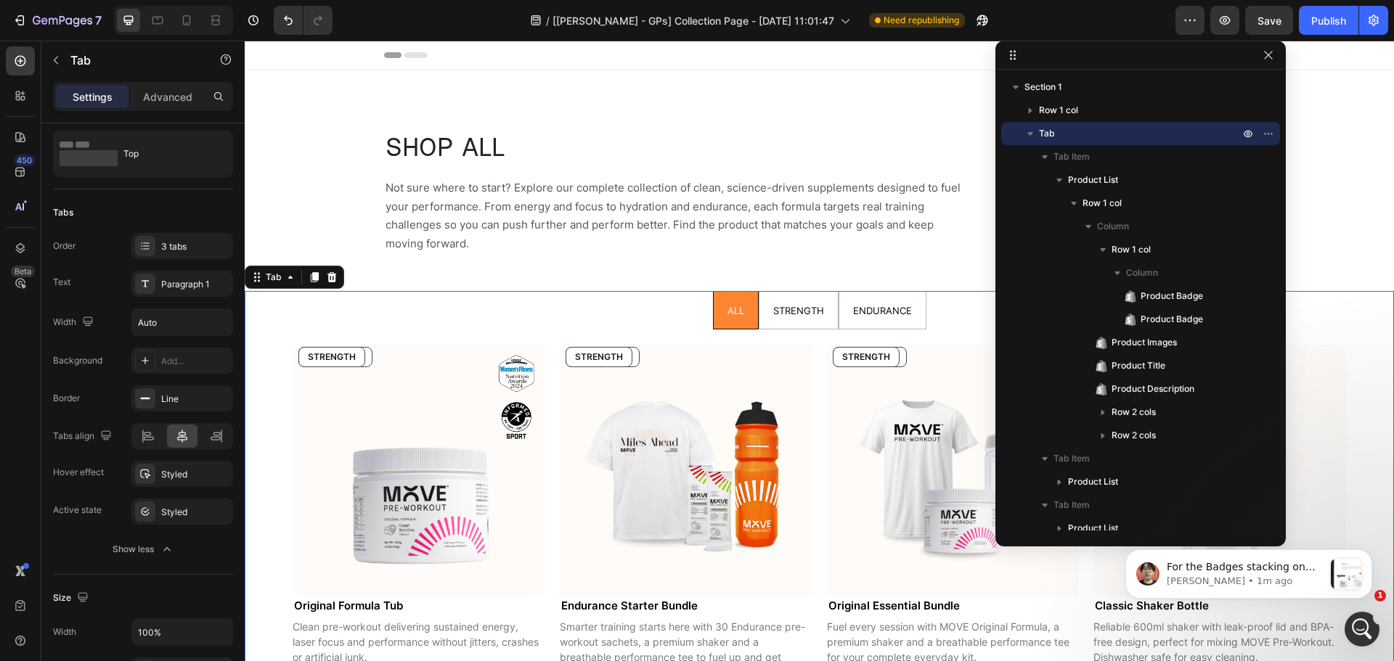
click at [20, 389] on div "450 Beta" at bounding box center [20, 301] width 29 height 510
click at [1270, 56] on icon "button" at bounding box center [1269, 55] width 12 height 12
